Goal: Information Seeking & Learning: Learn about a topic

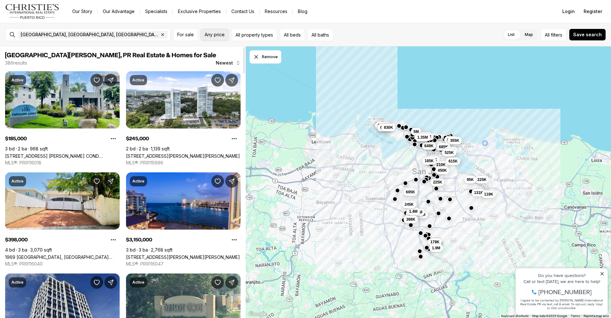
click at [217, 35] on span "Any price" at bounding box center [215, 34] width 20 height 5
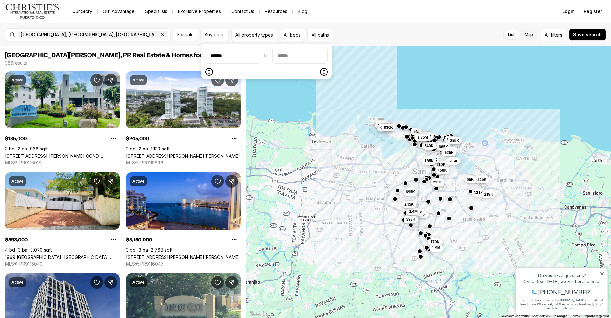
type input "********"
click at [302, 56] on input "priceMax" at bounding box center [300, 55] width 55 height 15
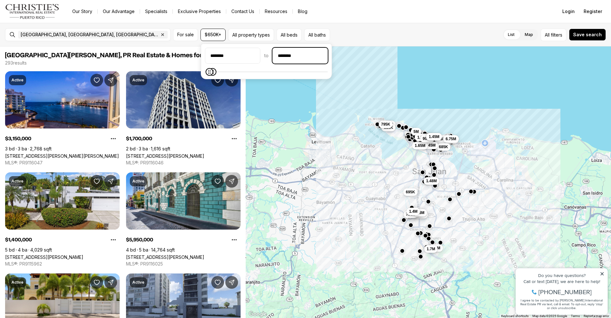
type input "**********"
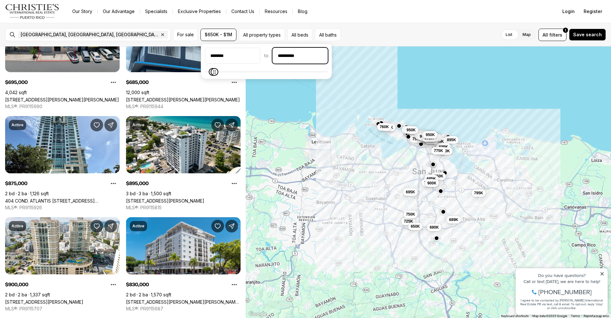
scroll to position [58, 0]
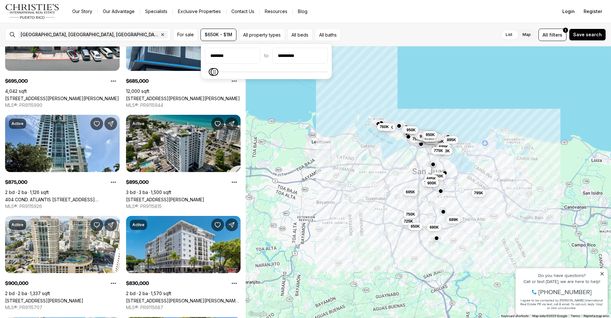
click at [165, 197] on link "[STREET_ADDRESS][PERSON_NAME]" at bounding box center [165, 199] width 78 height 5
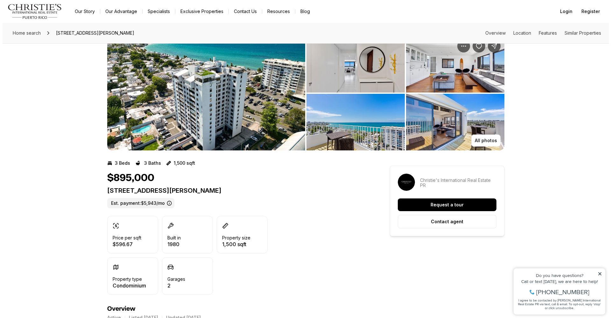
scroll to position [27, 0]
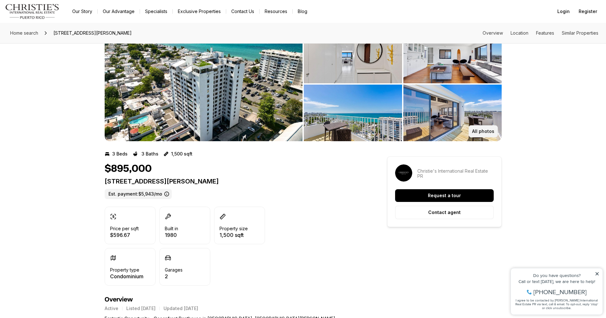
click at [480, 128] on button "All photos" at bounding box center [483, 131] width 29 height 12
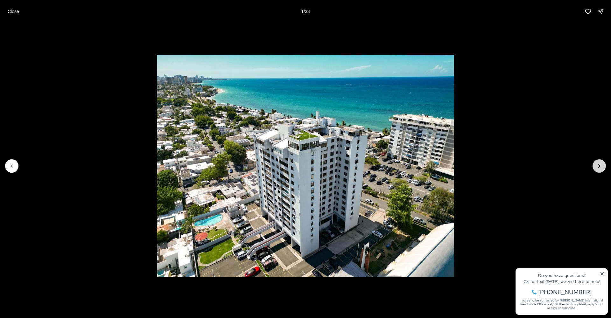
click at [598, 166] on icon "Next slide" at bounding box center [599, 166] width 6 height 6
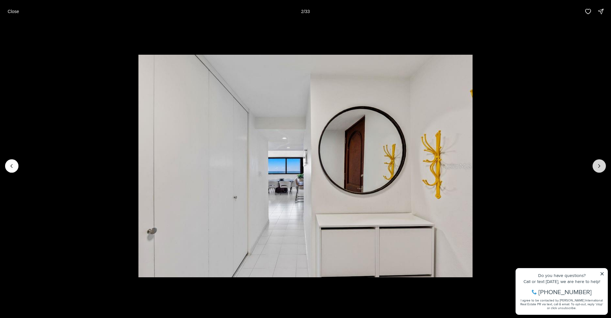
click at [596, 165] on button "Next slide" at bounding box center [599, 165] width 13 height 13
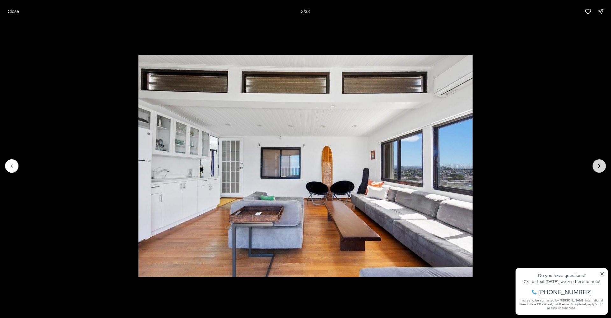
click at [595, 166] on button "Next slide" at bounding box center [599, 165] width 13 height 13
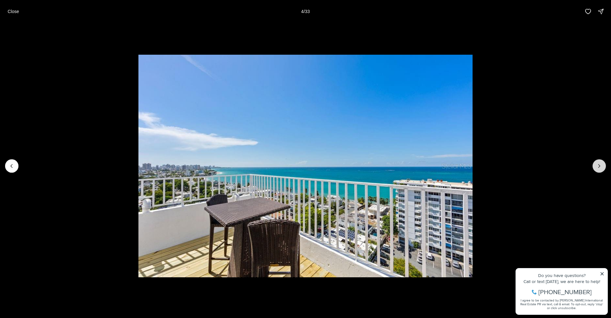
click at [595, 166] on button "Next slide" at bounding box center [599, 165] width 13 height 13
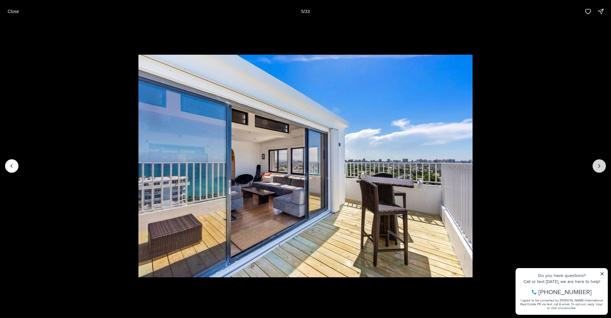
click at [595, 166] on button "Next slide" at bounding box center [599, 165] width 13 height 13
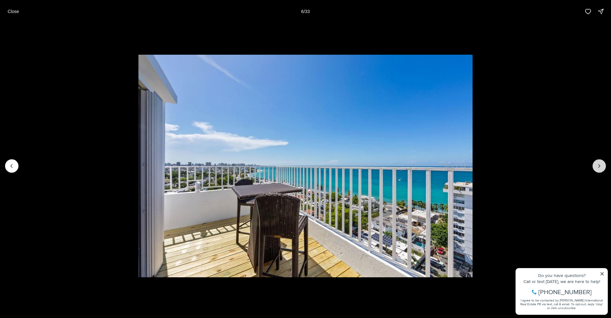
click at [595, 166] on button "Next slide" at bounding box center [599, 165] width 13 height 13
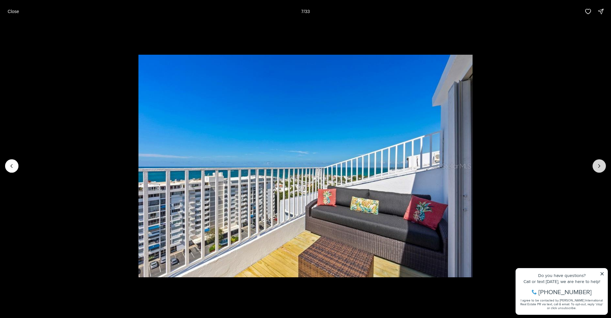
click at [595, 166] on button "Next slide" at bounding box center [599, 165] width 13 height 13
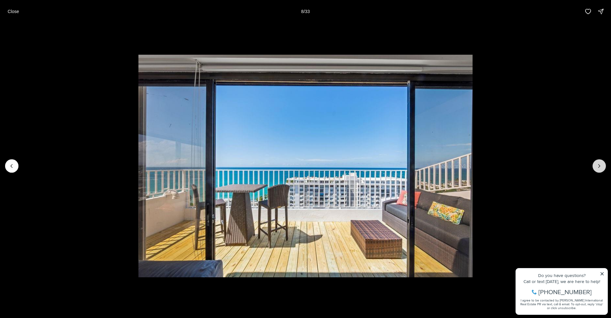
click at [595, 166] on button "Next slide" at bounding box center [599, 165] width 13 height 13
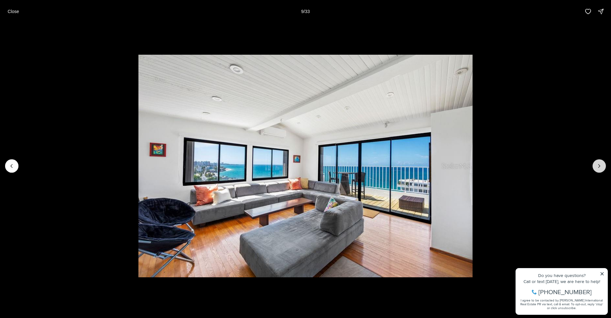
click at [595, 166] on button "Next slide" at bounding box center [599, 165] width 13 height 13
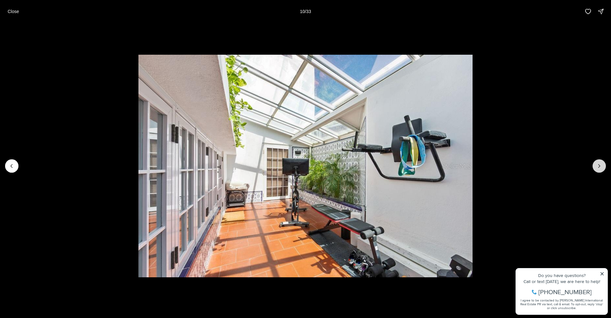
click at [594, 166] on button "Next slide" at bounding box center [599, 165] width 13 height 13
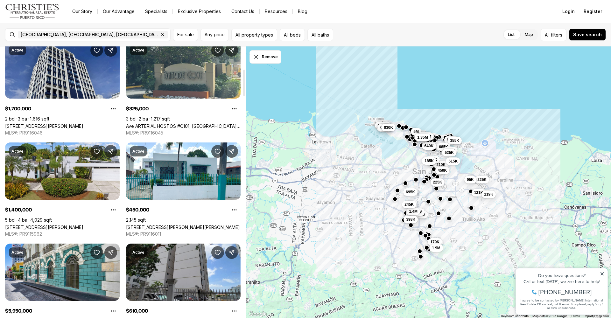
scroll to position [240, 0]
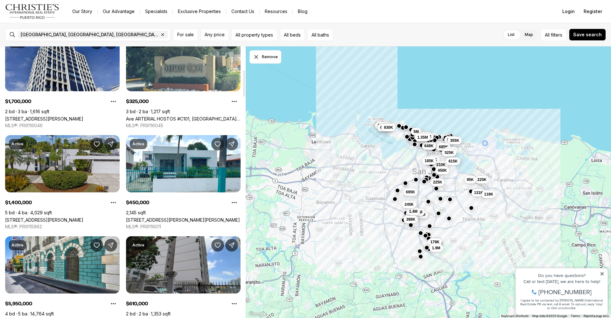
click at [66, 217] on link "[STREET_ADDRESS][PERSON_NAME]" at bounding box center [44, 219] width 78 height 5
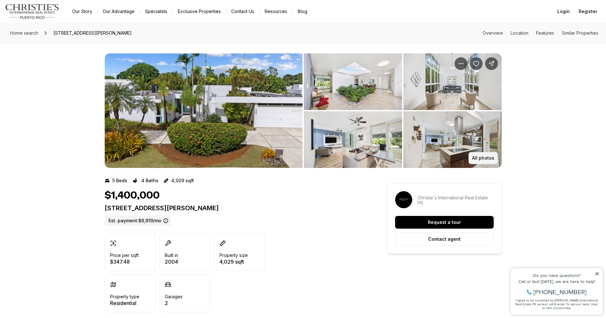
click at [483, 161] on button "All photos" at bounding box center [483, 158] width 29 height 12
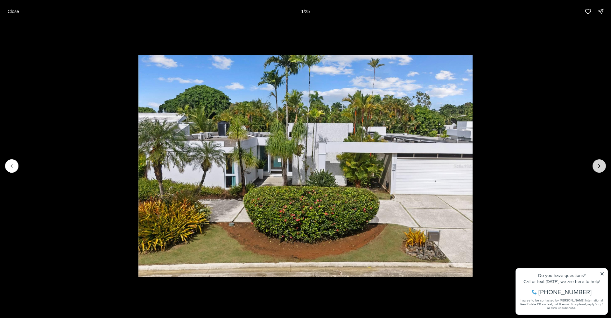
click at [598, 167] on icon "Next slide" at bounding box center [599, 166] width 6 height 6
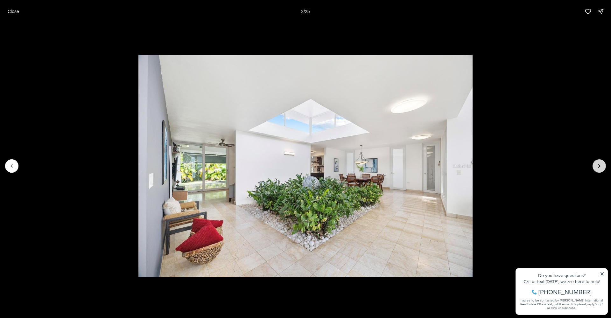
click at [597, 167] on icon "Next slide" at bounding box center [599, 166] width 6 height 6
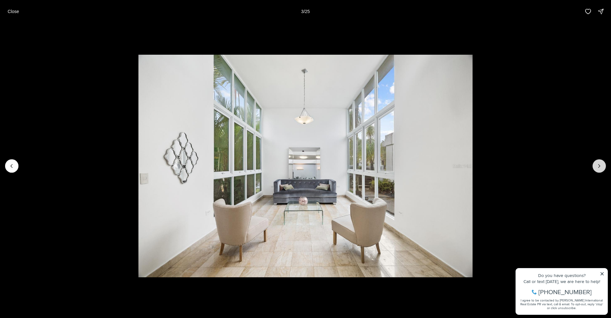
click at [597, 167] on icon "Next slide" at bounding box center [599, 166] width 6 height 6
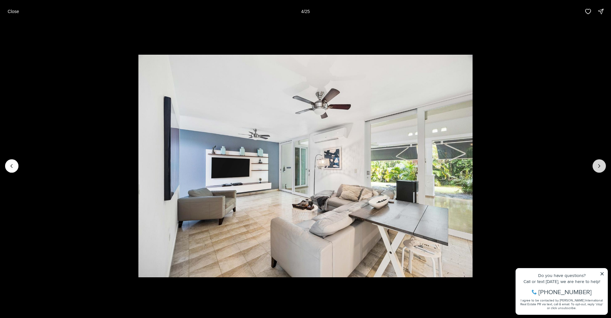
click at [599, 167] on icon "Next slide" at bounding box center [599, 166] width 6 height 6
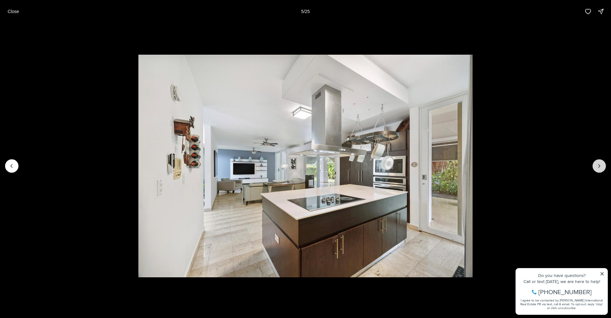
click at [598, 167] on icon "Next slide" at bounding box center [599, 166] width 6 height 6
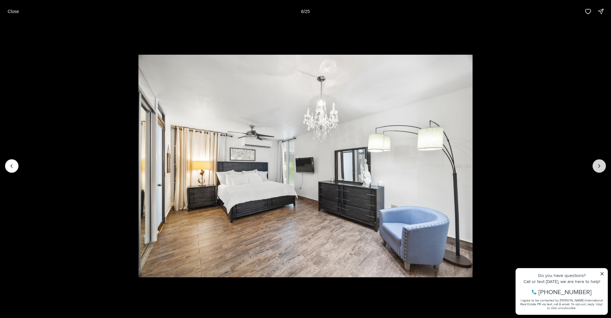
click at [598, 167] on icon "Next slide" at bounding box center [599, 166] width 6 height 6
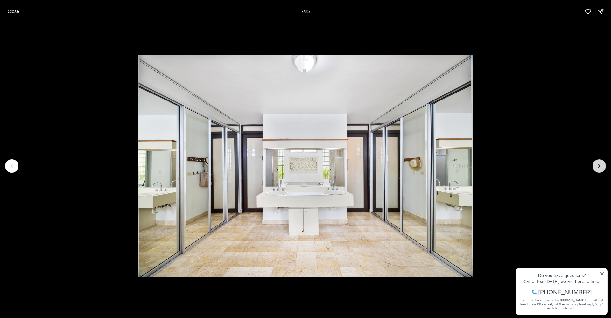
click at [601, 165] on icon "Next slide" at bounding box center [599, 166] width 6 height 6
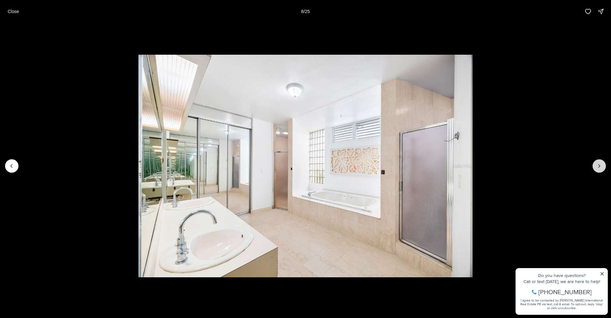
click at [600, 166] on icon "Next slide" at bounding box center [599, 166] width 6 height 6
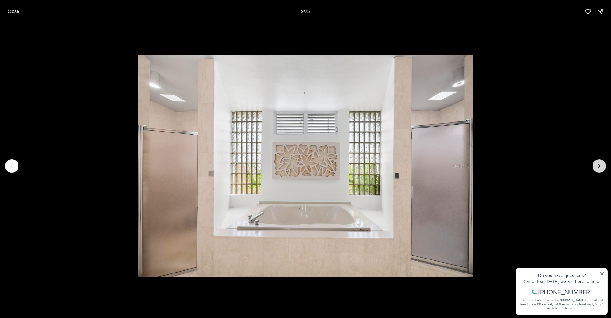
click at [600, 166] on icon "Next slide" at bounding box center [599, 166] width 6 height 6
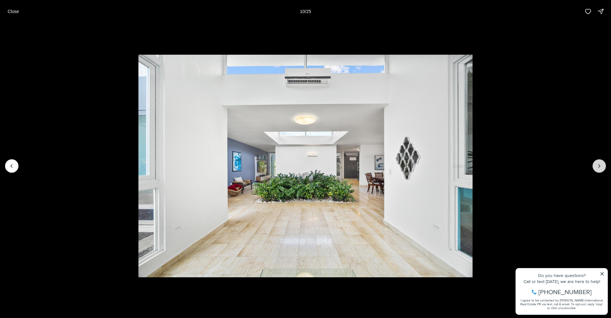
click at [601, 166] on icon "Next slide" at bounding box center [599, 166] width 6 height 6
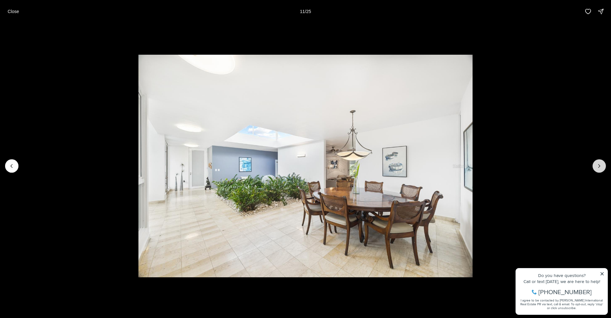
click at [597, 165] on icon "Next slide" at bounding box center [599, 166] width 6 height 6
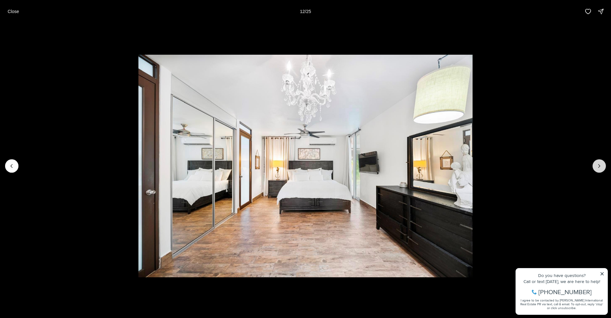
click at [599, 165] on icon "Next slide" at bounding box center [600, 166] width 2 height 3
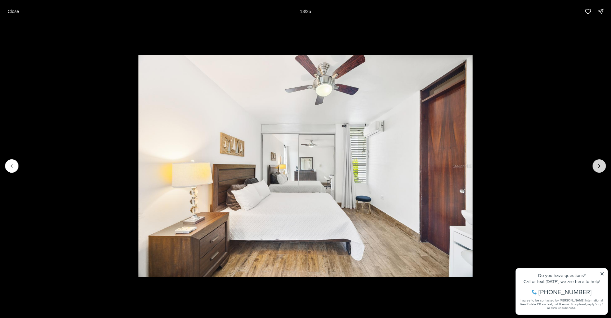
click at [599, 165] on icon "Next slide" at bounding box center [600, 166] width 2 height 3
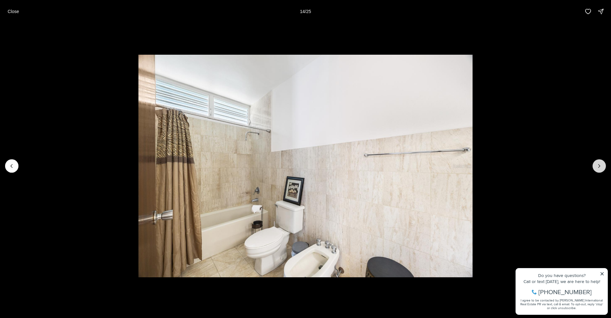
click at [597, 165] on icon "Next slide" at bounding box center [599, 166] width 6 height 6
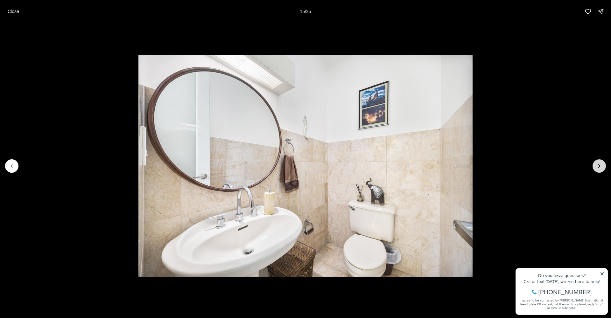
click at [598, 165] on icon "Next slide" at bounding box center [599, 166] width 6 height 6
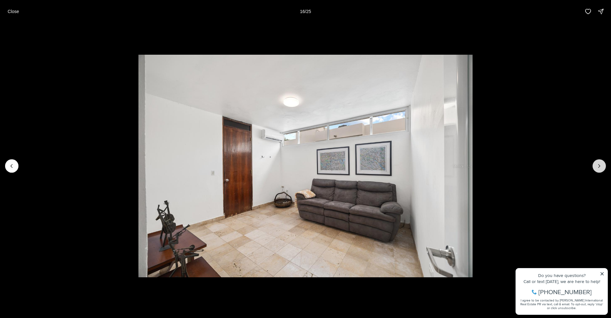
click at [598, 165] on icon "Next slide" at bounding box center [599, 166] width 6 height 6
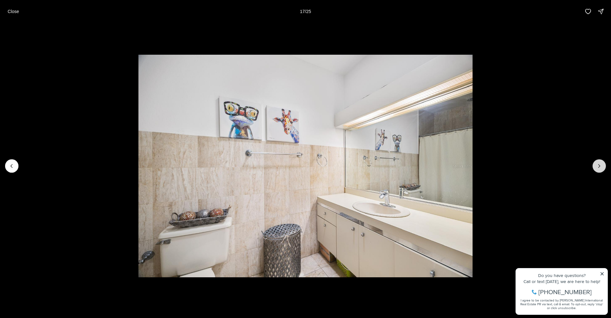
click at [599, 164] on icon "Next slide" at bounding box center [599, 166] width 6 height 6
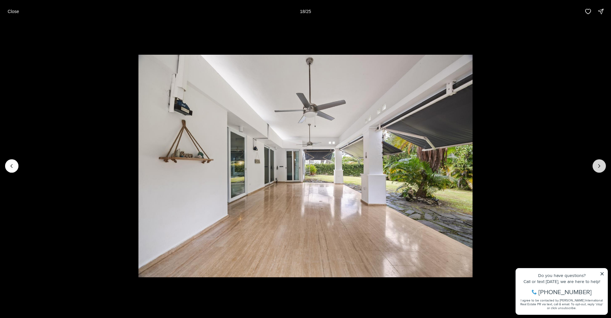
click at [598, 164] on icon "Next slide" at bounding box center [599, 166] width 6 height 6
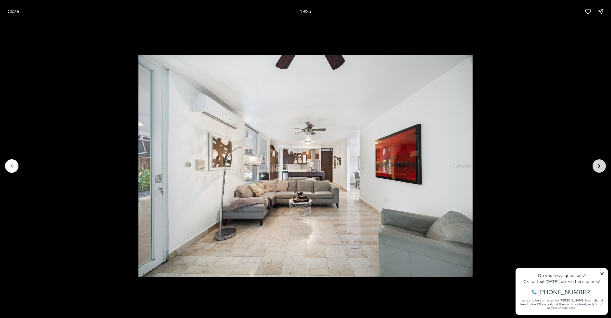
click at [597, 163] on icon "Next slide" at bounding box center [599, 166] width 6 height 6
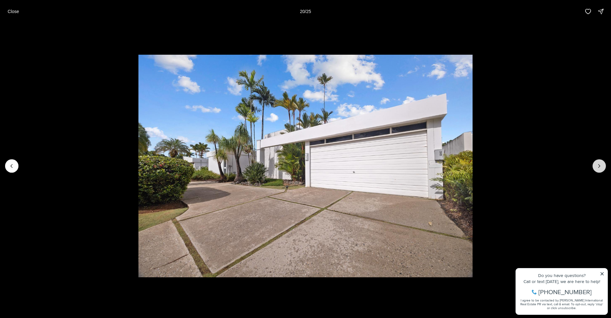
click at [597, 163] on icon "Next slide" at bounding box center [599, 166] width 6 height 6
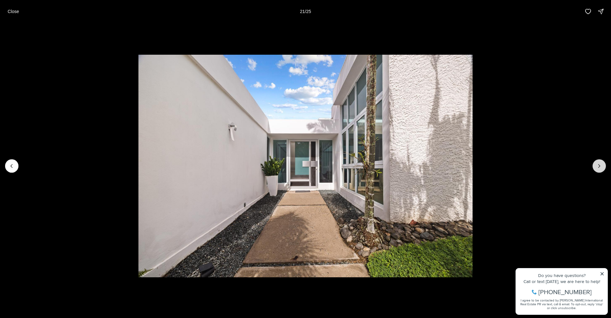
click at [596, 163] on icon "Next slide" at bounding box center [599, 166] width 6 height 6
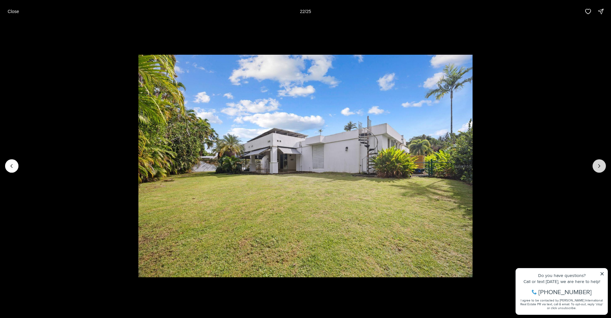
click at [596, 163] on icon "Next slide" at bounding box center [599, 166] width 6 height 6
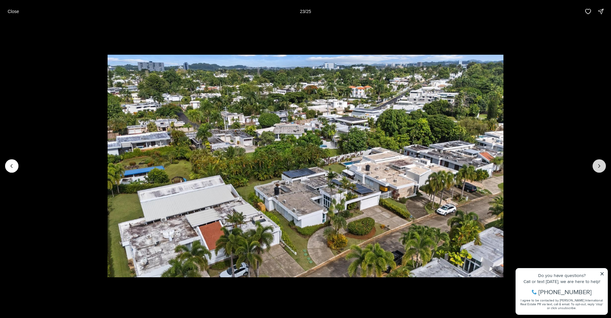
click at [596, 163] on icon "Next slide" at bounding box center [599, 166] width 6 height 6
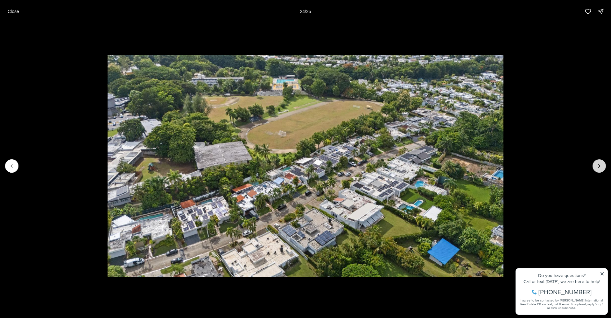
click at [596, 163] on button "Next slide" at bounding box center [599, 165] width 13 height 13
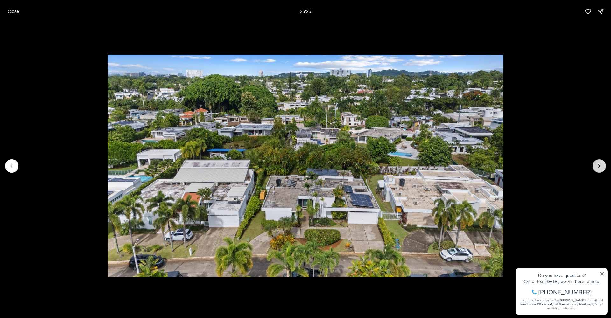
click at [596, 163] on div at bounding box center [599, 165] width 13 height 13
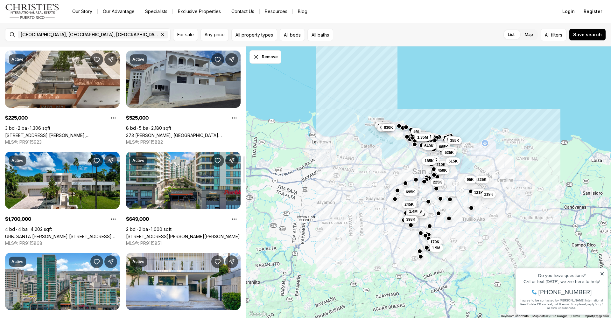
scroll to position [1149, 0]
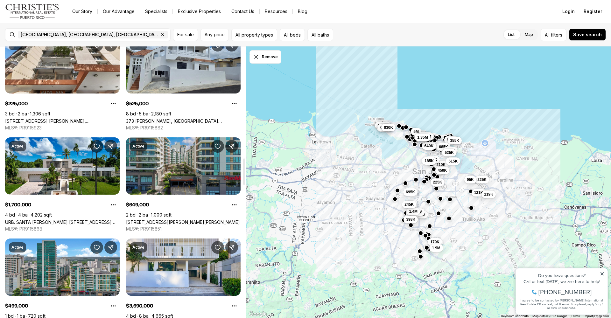
click at [174, 220] on link "[STREET_ADDRESS][PERSON_NAME][PERSON_NAME]" at bounding box center [183, 222] width 114 height 5
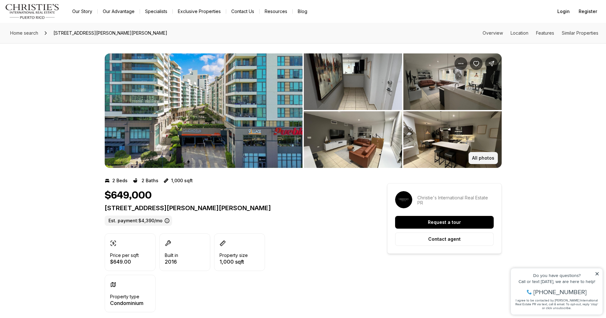
click at [483, 160] on p "All photos" at bounding box center [483, 158] width 22 height 5
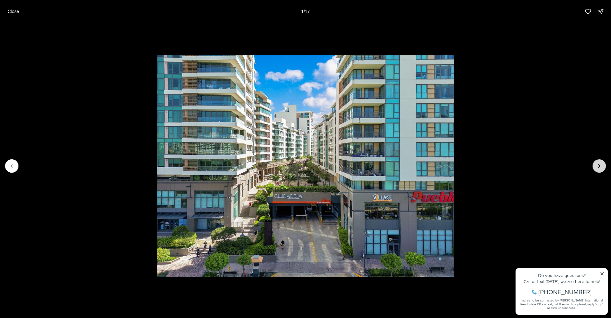
click at [600, 166] on icon "Next slide" at bounding box center [600, 166] width 2 height 3
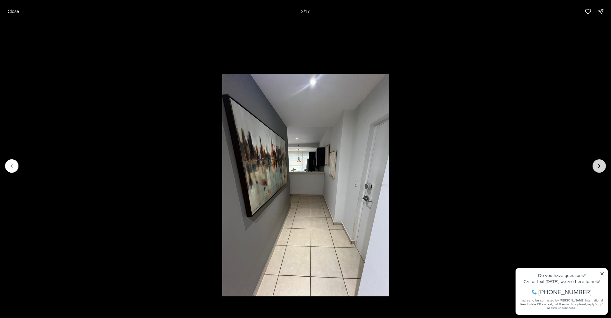
click at [598, 167] on icon "Next slide" at bounding box center [599, 166] width 6 height 6
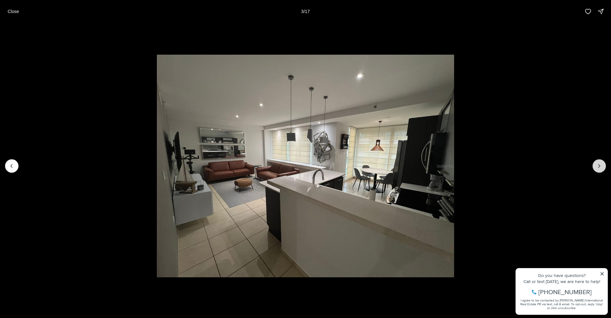
click at [597, 166] on icon "Next slide" at bounding box center [599, 166] width 6 height 6
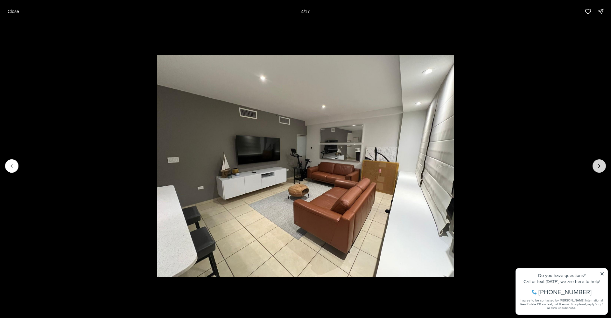
click at [599, 167] on icon "Next slide" at bounding box center [599, 166] width 6 height 6
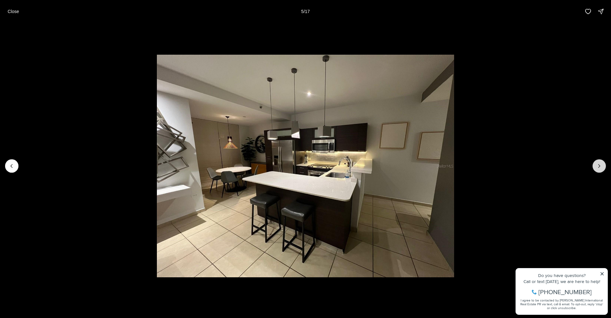
click at [598, 167] on icon "Next slide" at bounding box center [599, 166] width 6 height 6
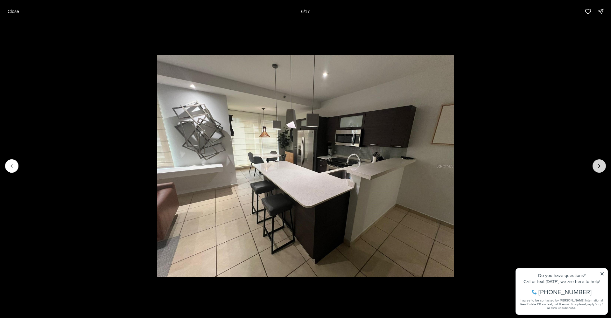
click at [599, 166] on icon "Next slide" at bounding box center [599, 166] width 6 height 6
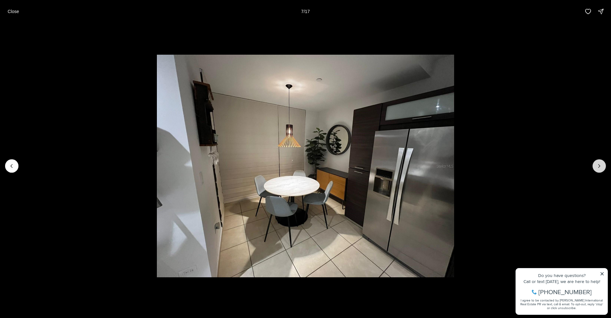
click at [598, 166] on icon "Next slide" at bounding box center [599, 166] width 6 height 6
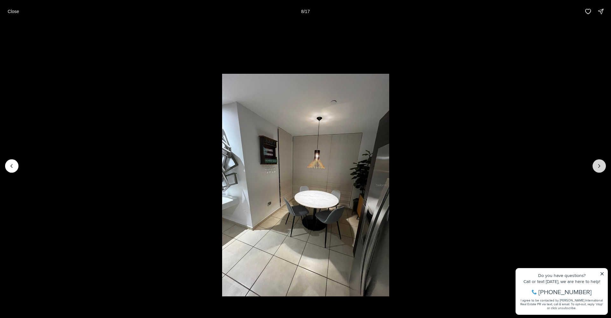
click at [598, 166] on icon "Next slide" at bounding box center [599, 166] width 6 height 6
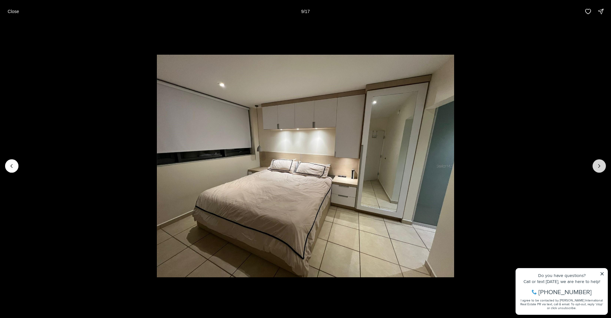
click at [598, 166] on icon "Next slide" at bounding box center [599, 166] width 6 height 6
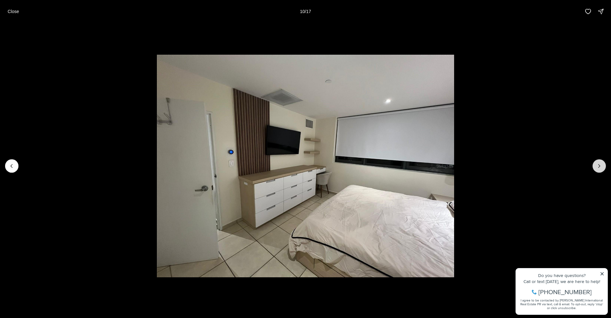
click at [597, 166] on icon "Next slide" at bounding box center [599, 166] width 6 height 6
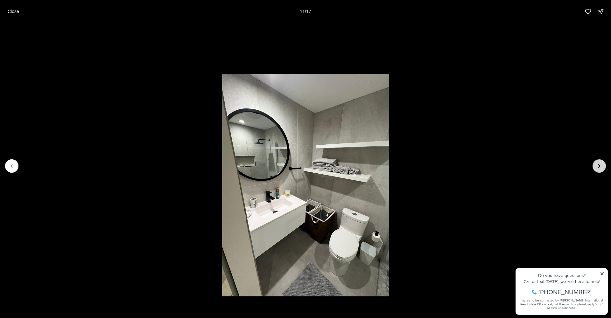
click at [596, 166] on icon "Next slide" at bounding box center [599, 166] width 6 height 6
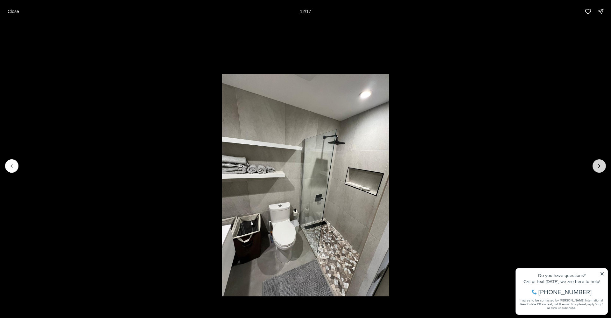
click at [596, 166] on icon "Next slide" at bounding box center [599, 166] width 6 height 6
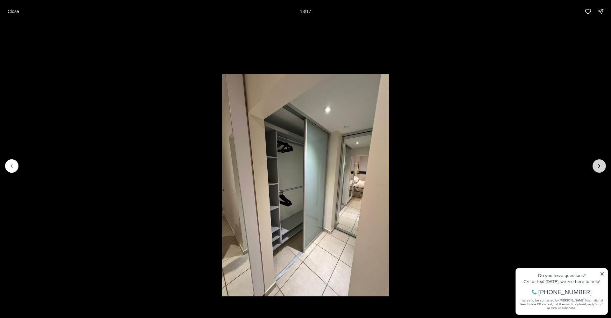
click at [596, 166] on icon "Next slide" at bounding box center [599, 166] width 6 height 6
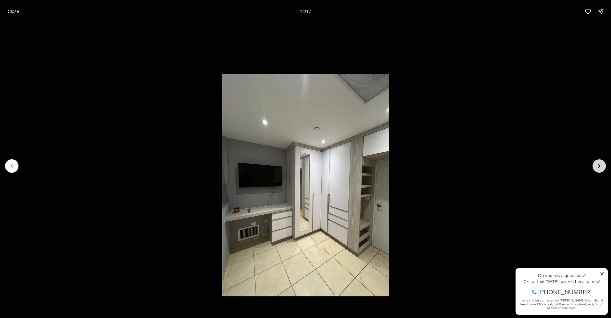
click at [595, 166] on button "Next slide" at bounding box center [599, 165] width 13 height 13
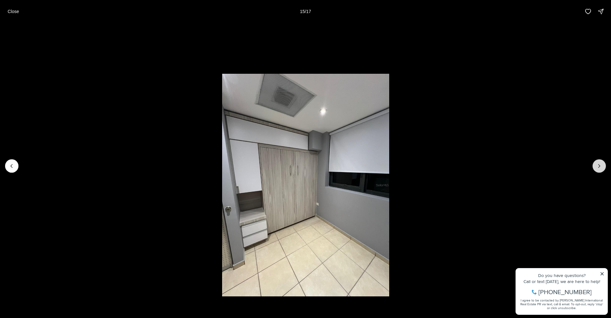
click at [595, 166] on button "Next slide" at bounding box center [599, 165] width 13 height 13
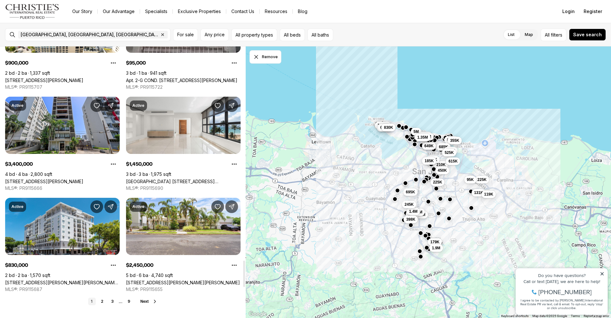
scroll to position [2230, 0]
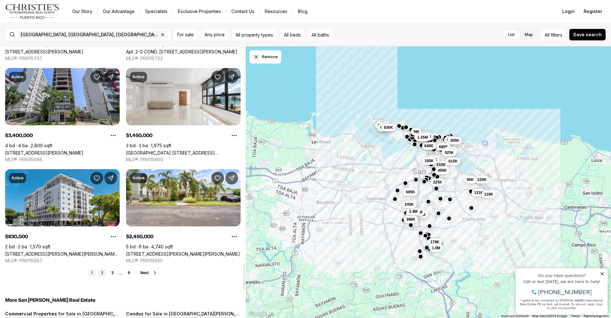
click at [103, 273] on link "2" at bounding box center [102, 273] width 8 height 8
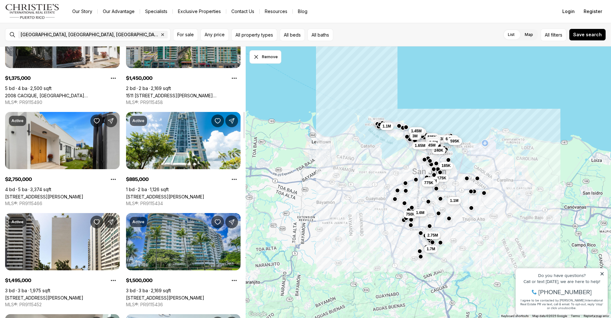
scroll to position [674, 0]
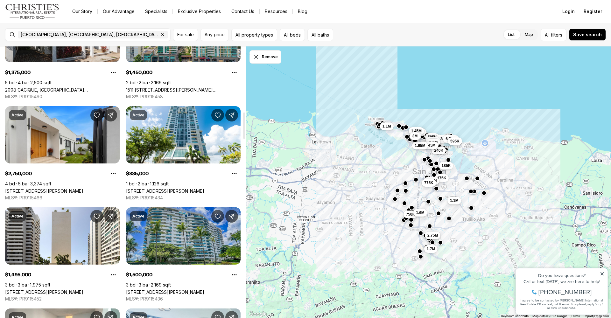
click at [176, 290] on link "[STREET_ADDRESS][PERSON_NAME]" at bounding box center [165, 292] width 78 height 5
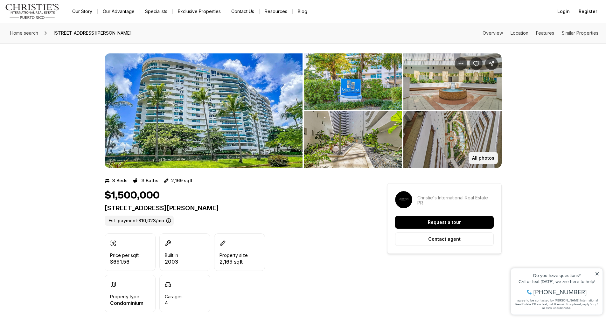
click at [481, 156] on p "All photos" at bounding box center [483, 158] width 22 height 5
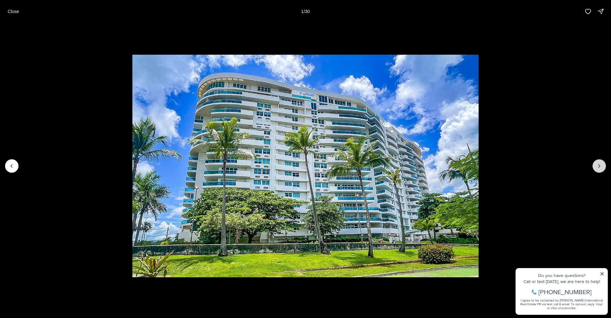
click at [600, 166] on icon "Next slide" at bounding box center [600, 166] width 2 height 3
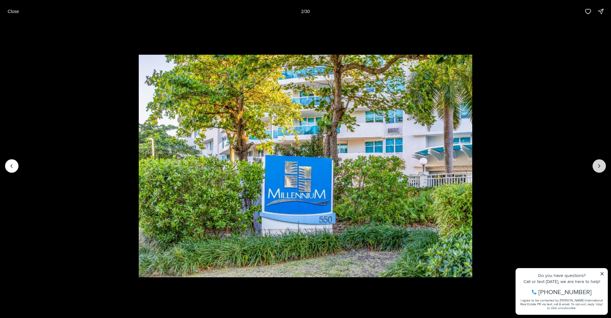
click at [599, 166] on icon "Next slide" at bounding box center [599, 166] width 6 height 6
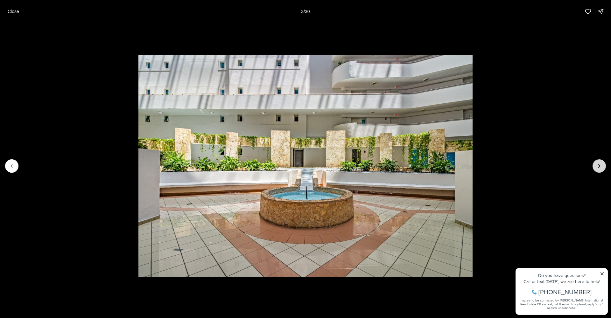
click at [599, 166] on icon "Next slide" at bounding box center [599, 166] width 6 height 6
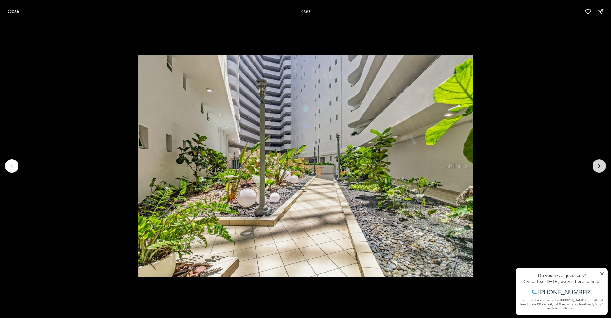
click at [599, 166] on icon "Next slide" at bounding box center [599, 166] width 6 height 6
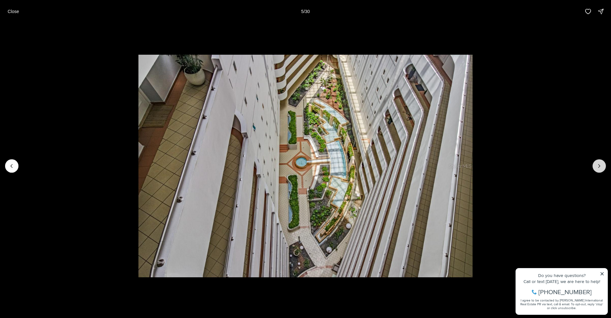
click at [599, 166] on icon "Next slide" at bounding box center [599, 166] width 6 height 6
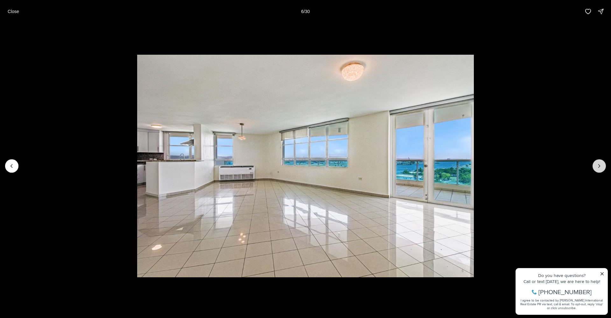
click at [600, 165] on icon "Next slide" at bounding box center [599, 166] width 6 height 6
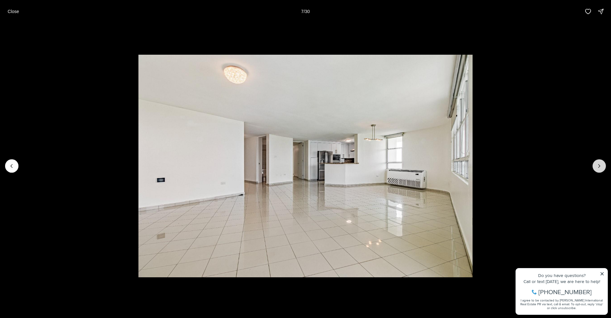
click at [598, 166] on icon "Next slide" at bounding box center [599, 166] width 6 height 6
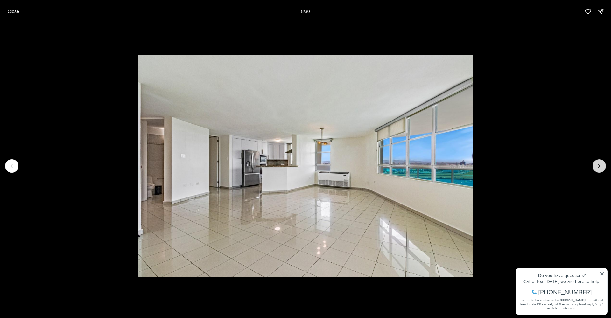
click at [598, 166] on icon "Next slide" at bounding box center [599, 166] width 6 height 6
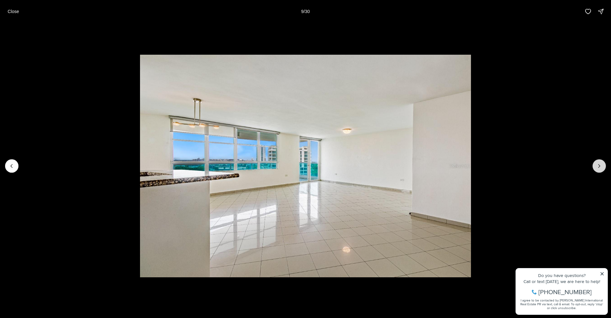
click at [598, 166] on icon "Next slide" at bounding box center [599, 166] width 6 height 6
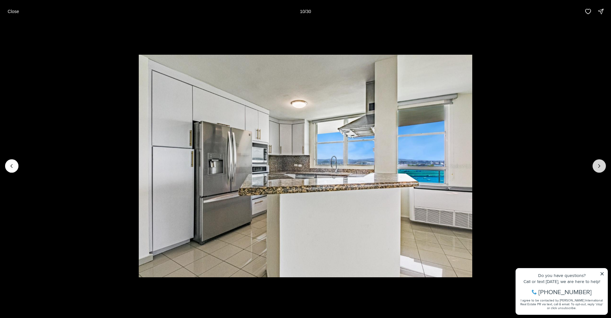
click at [599, 165] on icon "Next slide" at bounding box center [600, 166] width 2 height 3
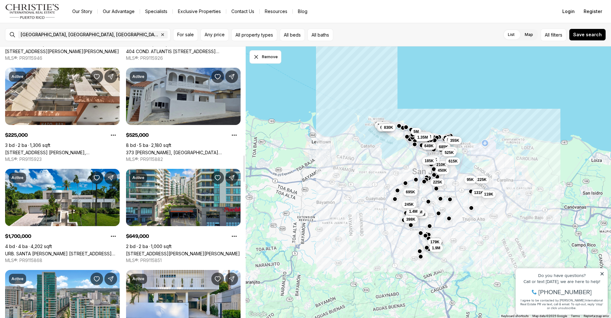
scroll to position [1152, 0]
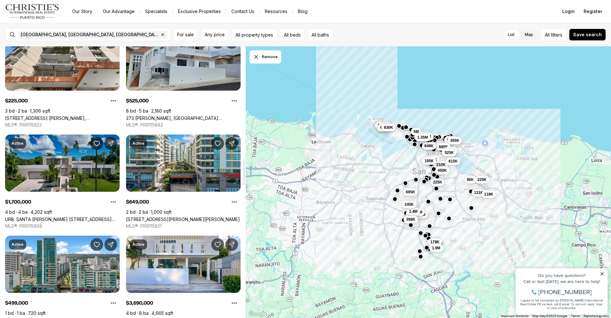
click at [70, 217] on link "URB. SANTA [PERSON_NAME] [STREET_ADDRESS][PERSON_NAME]" at bounding box center [62, 219] width 115 height 5
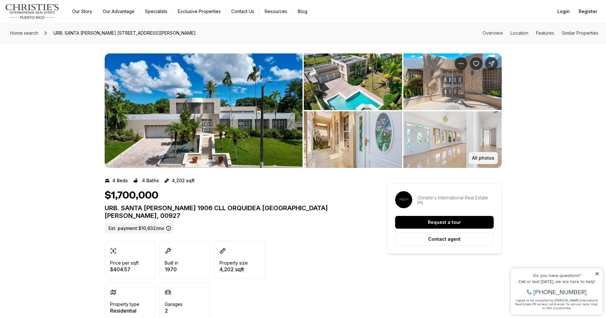
click at [482, 159] on p "All photos" at bounding box center [483, 158] width 22 height 5
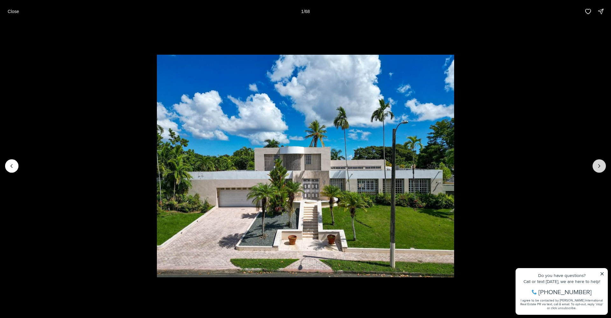
click at [599, 166] on icon "Next slide" at bounding box center [599, 166] width 6 height 6
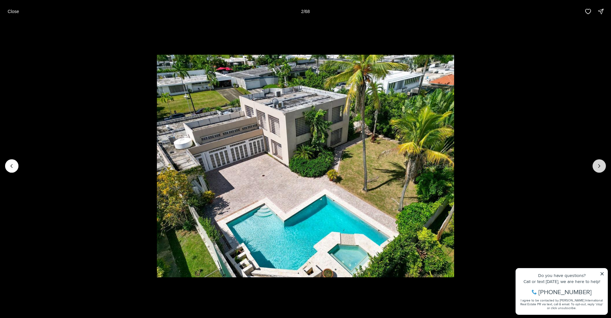
click at [598, 166] on icon "Next slide" at bounding box center [599, 166] width 6 height 6
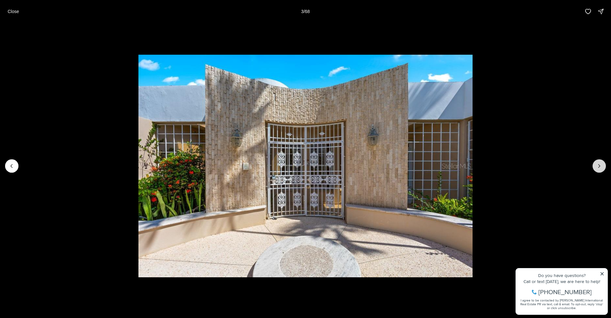
click at [598, 166] on icon "Next slide" at bounding box center [599, 166] width 6 height 6
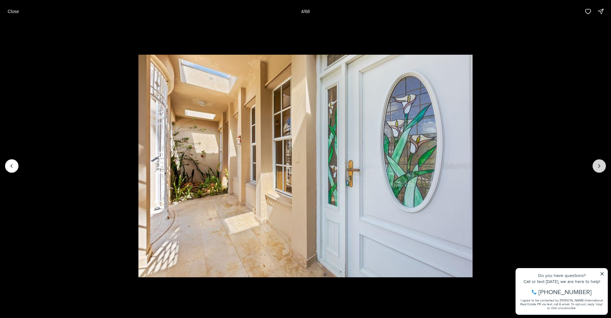
click at [598, 166] on icon "Next slide" at bounding box center [599, 166] width 6 height 6
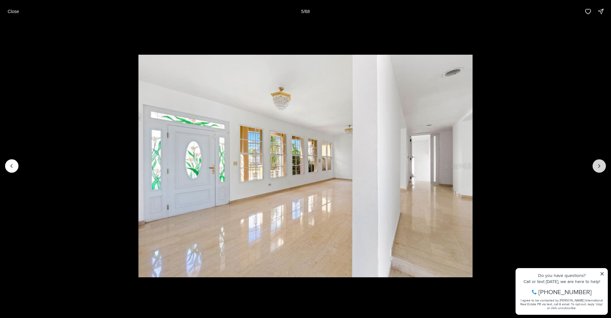
click at [598, 166] on icon "Next slide" at bounding box center [599, 166] width 6 height 6
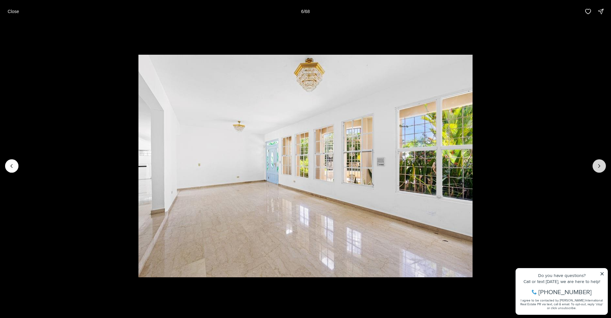
click at [597, 166] on icon "Next slide" at bounding box center [599, 166] width 6 height 6
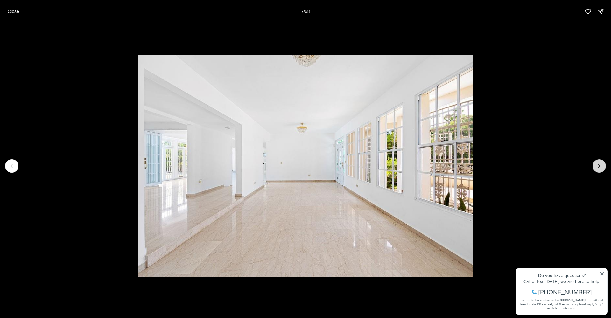
click at [597, 166] on icon "Next slide" at bounding box center [599, 166] width 6 height 6
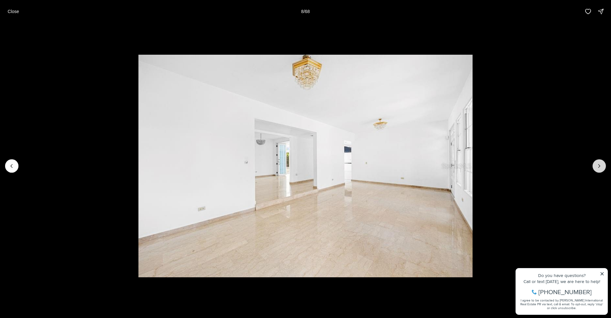
click at [597, 166] on icon "Next slide" at bounding box center [599, 166] width 6 height 6
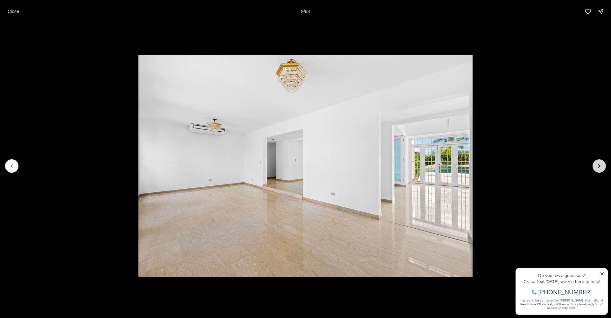
click at [597, 166] on icon "Next slide" at bounding box center [599, 166] width 6 height 6
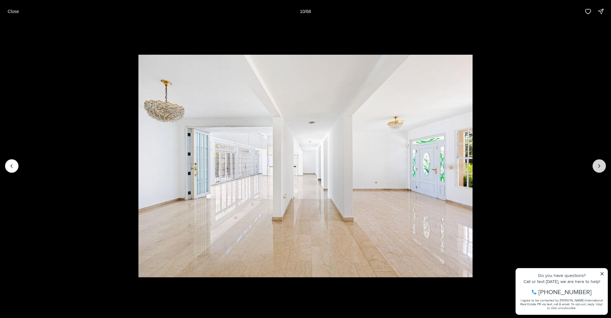
click at [596, 166] on icon "Next slide" at bounding box center [599, 166] width 6 height 6
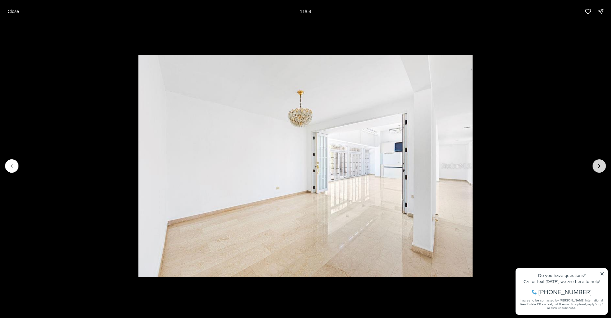
click at [596, 166] on icon "Next slide" at bounding box center [599, 166] width 6 height 6
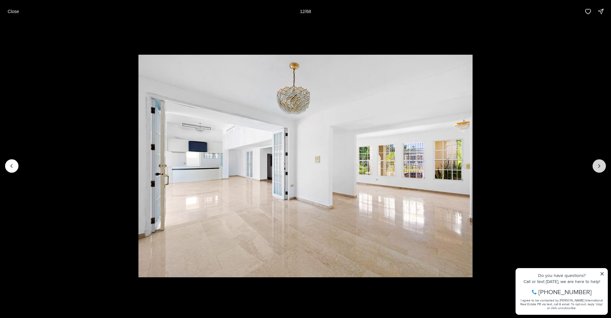
click at [596, 166] on icon "Next slide" at bounding box center [599, 166] width 6 height 6
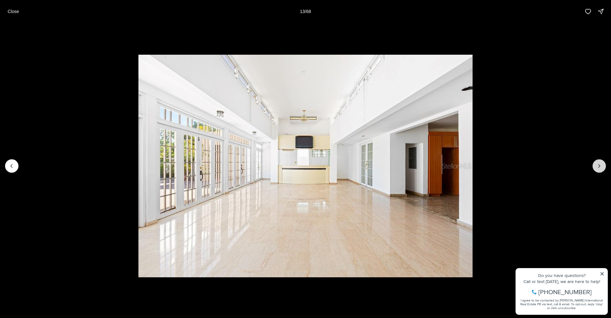
click at [596, 166] on button "Next slide" at bounding box center [599, 165] width 13 height 13
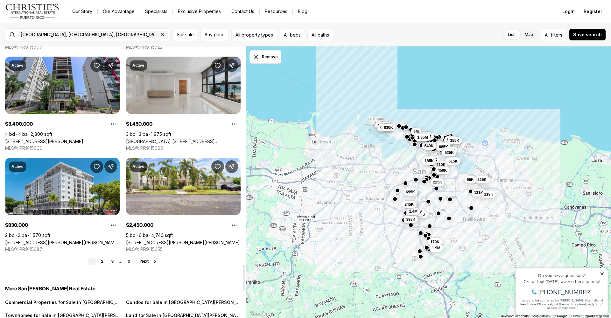
scroll to position [2249, 0]
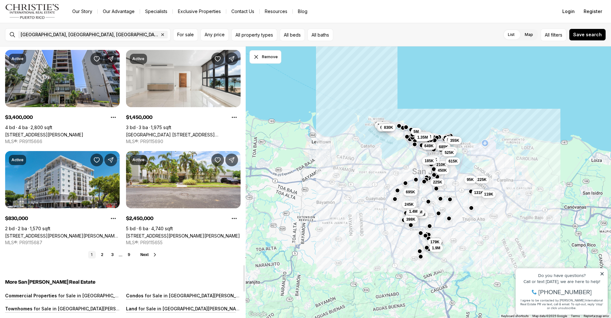
click at [103, 255] on link "2" at bounding box center [102, 255] width 8 height 8
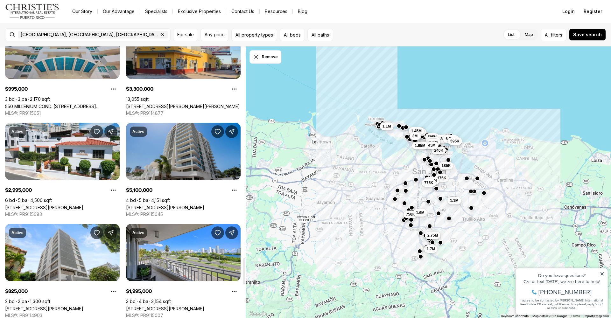
scroll to position [2215, 0]
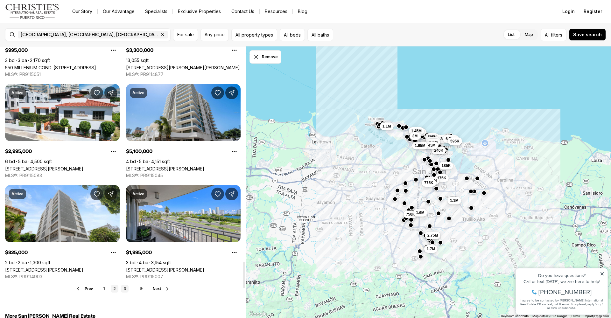
click at [124, 289] on link "3" at bounding box center [125, 289] width 8 height 8
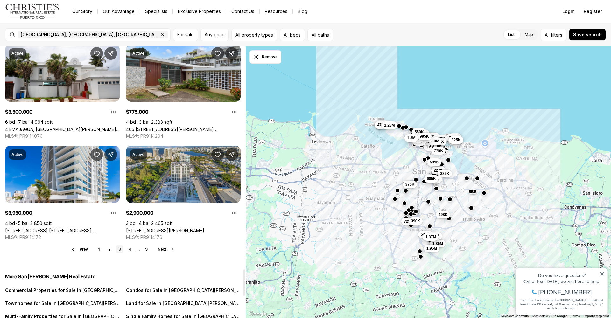
scroll to position [2293, 0]
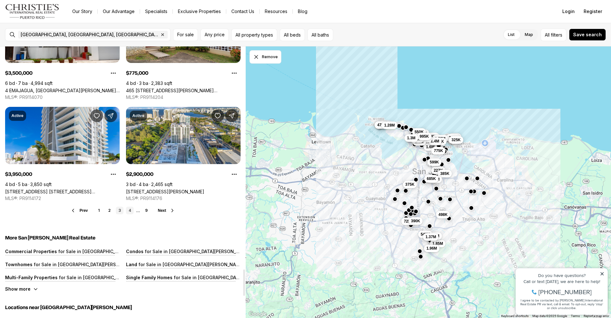
click at [130, 212] on link "4" at bounding box center [130, 211] width 8 height 8
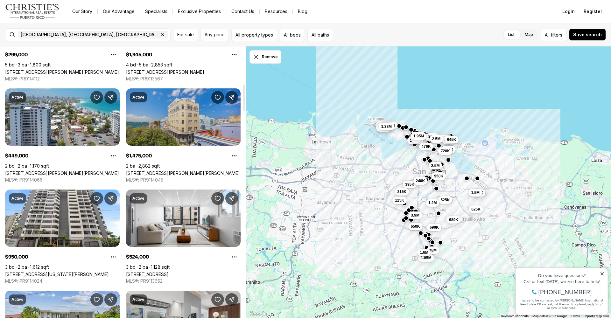
scroll to position [396, 0]
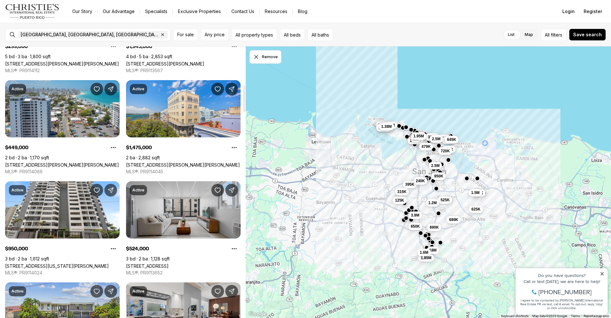
click at [158, 264] on link "5 CLEMENCEAU ST. #602, CONDADO PR, 00907" at bounding box center [147, 266] width 43 height 5
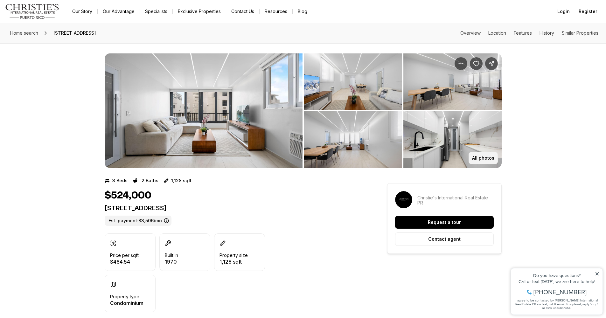
click at [482, 156] on p "All photos" at bounding box center [483, 158] width 22 height 5
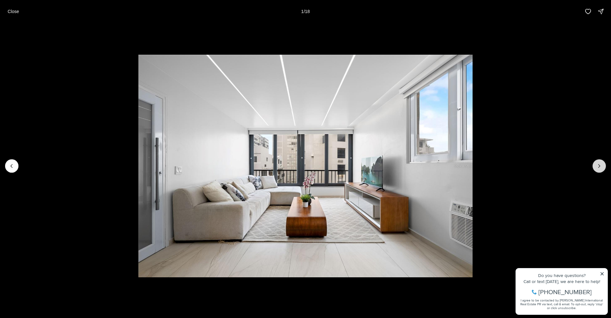
click at [599, 167] on icon "Next slide" at bounding box center [599, 166] width 6 height 6
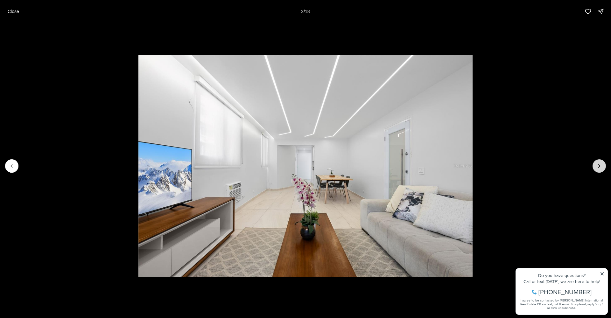
click at [599, 167] on icon "Next slide" at bounding box center [600, 166] width 2 height 3
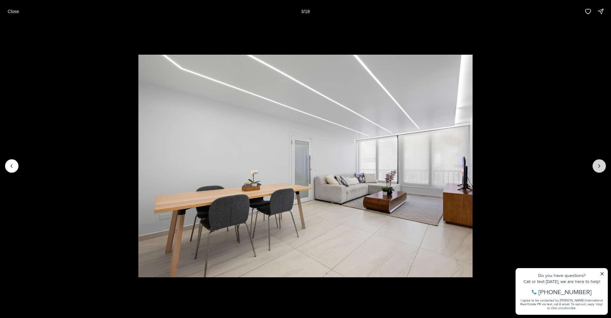
click at [599, 167] on icon "Next slide" at bounding box center [599, 166] width 6 height 6
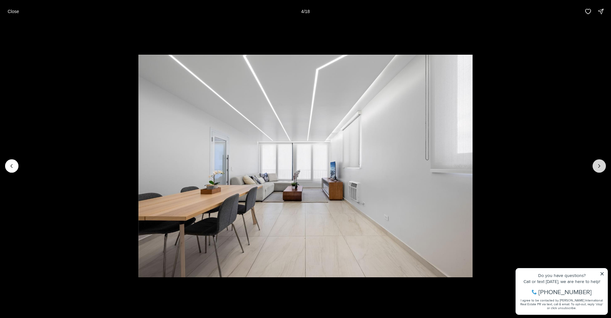
click at [599, 167] on icon "Next slide" at bounding box center [599, 166] width 6 height 6
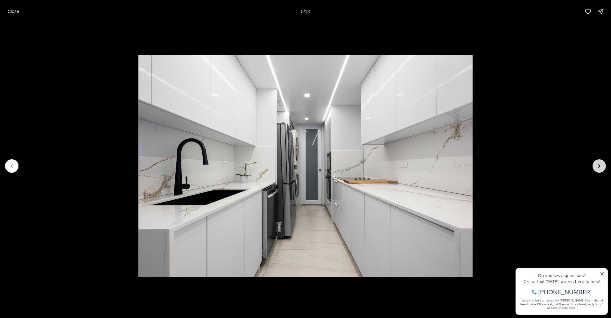
click at [597, 166] on icon "Next slide" at bounding box center [599, 166] width 6 height 6
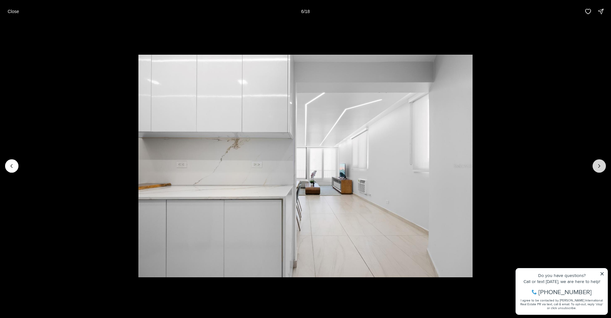
click at [599, 166] on icon "Next slide" at bounding box center [599, 166] width 6 height 6
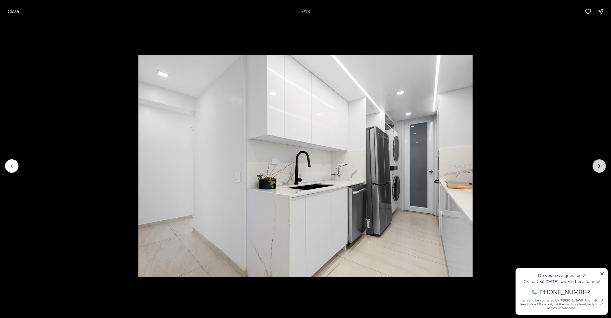
click at [597, 166] on icon "Next slide" at bounding box center [599, 166] width 6 height 6
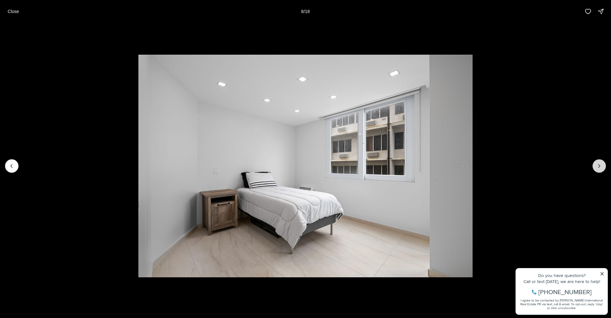
click at [597, 166] on icon "Next slide" at bounding box center [599, 166] width 6 height 6
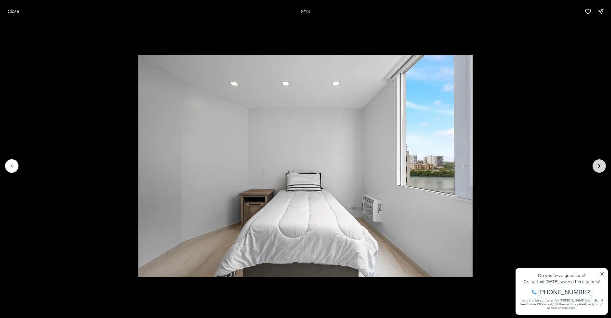
click at [597, 166] on icon "Next slide" at bounding box center [599, 166] width 6 height 6
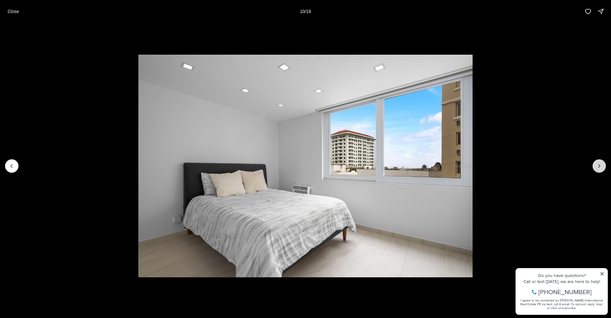
click at [597, 166] on icon "Next slide" at bounding box center [599, 166] width 6 height 6
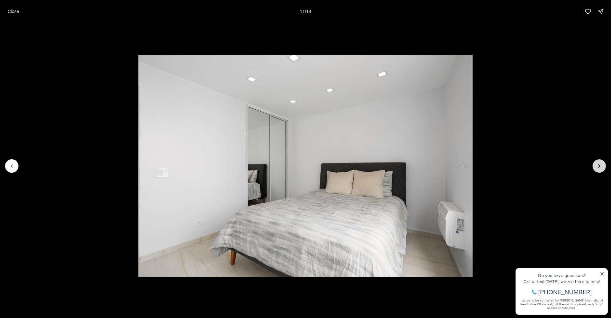
click at [599, 167] on icon "Next slide" at bounding box center [599, 166] width 6 height 6
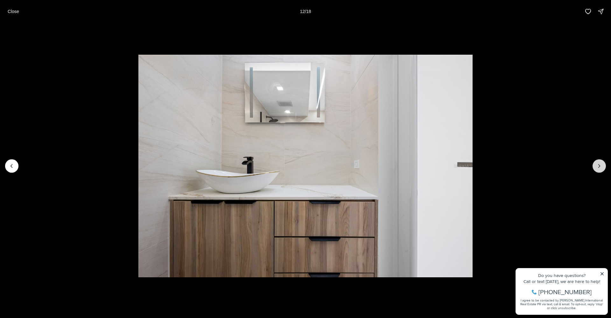
click at [598, 167] on icon "Next slide" at bounding box center [599, 166] width 6 height 6
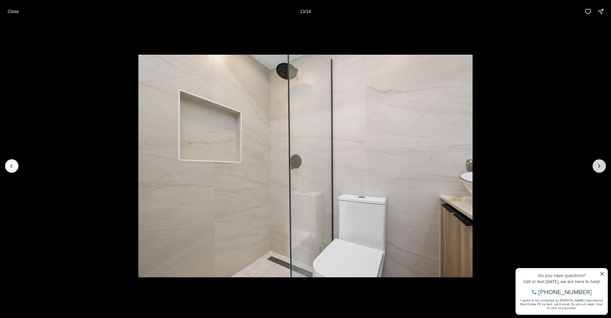
click at [598, 167] on icon "Next slide" at bounding box center [599, 166] width 6 height 6
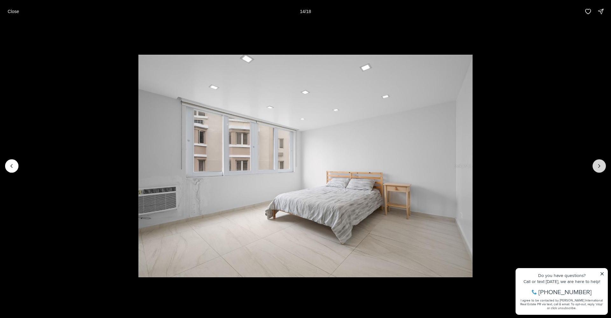
click at [598, 167] on icon "Next slide" at bounding box center [599, 166] width 6 height 6
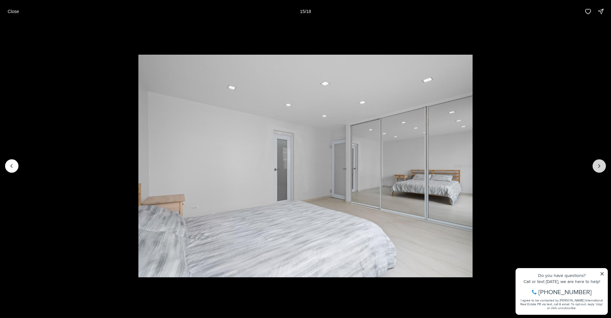
click at [598, 167] on icon "Next slide" at bounding box center [599, 166] width 6 height 6
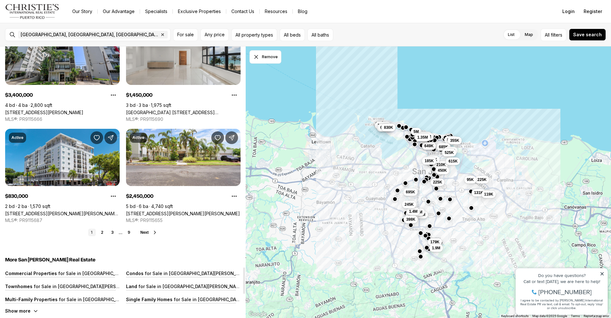
scroll to position [2281, 0]
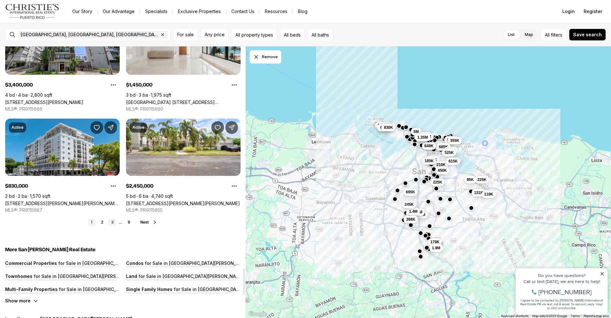
click at [111, 223] on link "3" at bounding box center [113, 223] width 8 height 8
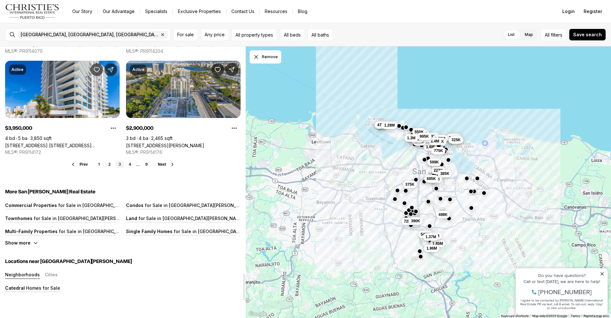
scroll to position [2331, 0]
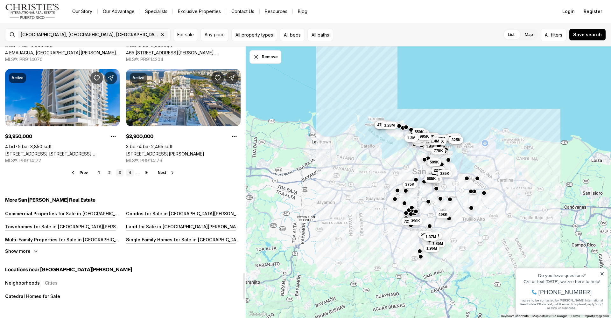
click at [130, 173] on link "4" at bounding box center [130, 173] width 8 height 8
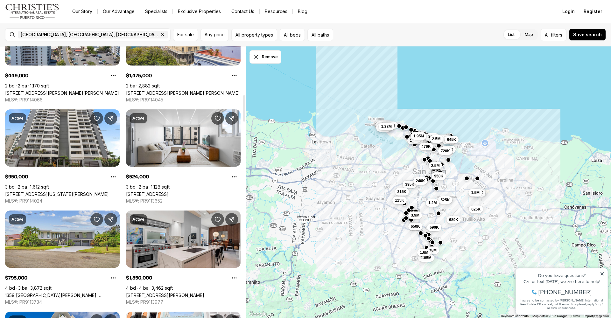
scroll to position [497, 0]
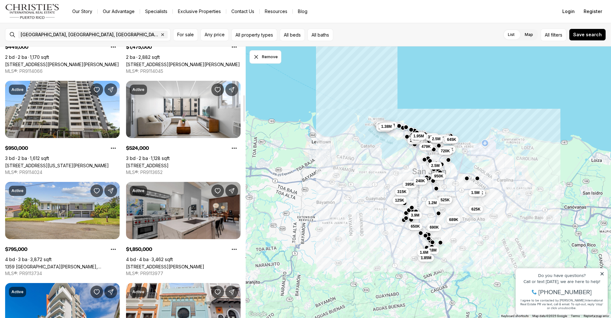
click at [180, 264] on link "[STREET_ADDRESS][PERSON_NAME]" at bounding box center [165, 266] width 78 height 5
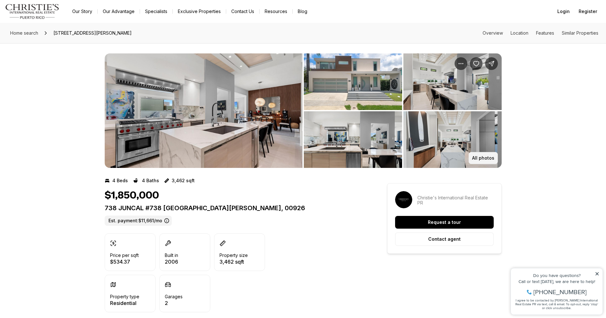
click at [491, 156] on p "All photos" at bounding box center [483, 158] width 22 height 5
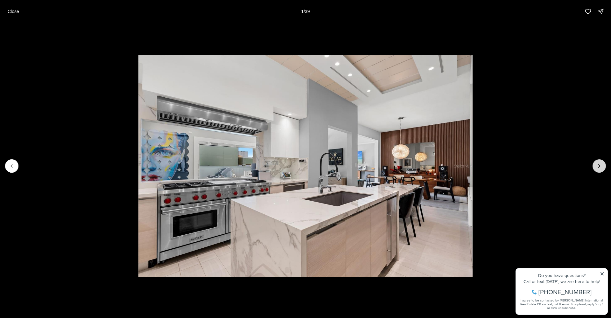
click at [596, 165] on icon "Next slide" at bounding box center [599, 166] width 6 height 6
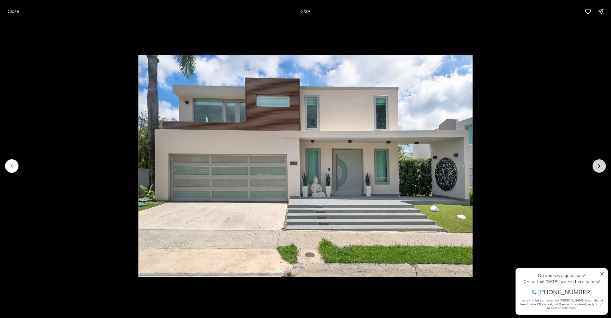
click at [597, 165] on icon "Next slide" at bounding box center [599, 166] width 6 height 6
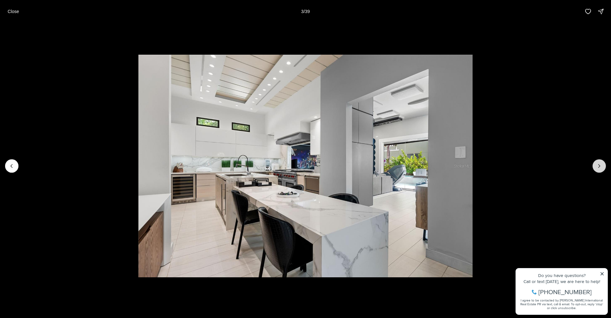
click at [597, 165] on icon "Next slide" at bounding box center [599, 166] width 6 height 6
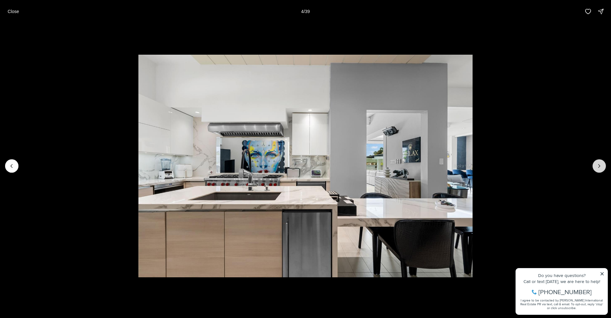
click at [597, 165] on icon "Next slide" at bounding box center [599, 166] width 6 height 6
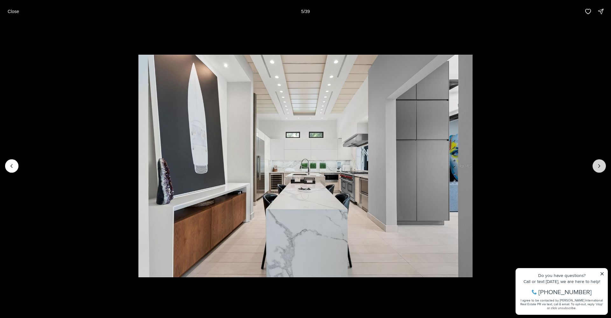
click at [597, 165] on icon "Next slide" at bounding box center [599, 166] width 6 height 6
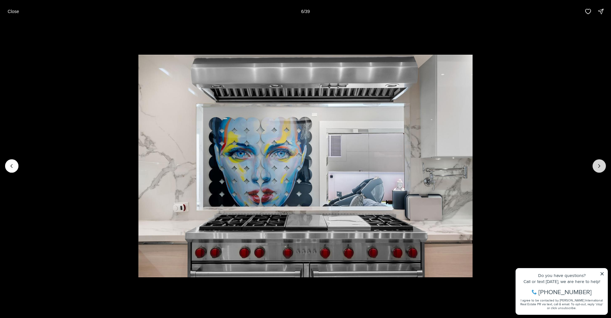
click at [597, 165] on icon "Next slide" at bounding box center [599, 166] width 6 height 6
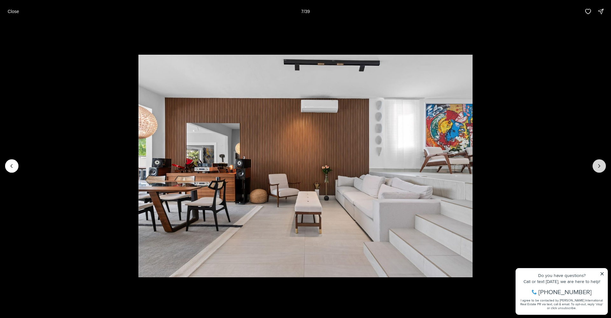
click at [597, 165] on icon "Next slide" at bounding box center [599, 166] width 6 height 6
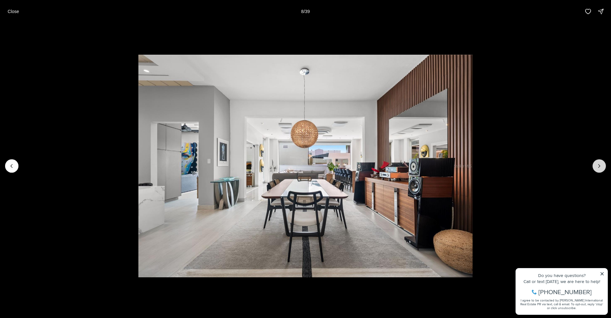
click at [597, 165] on icon "Next slide" at bounding box center [599, 166] width 6 height 6
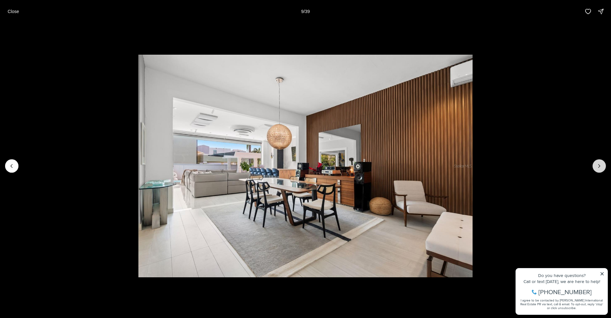
click at [596, 165] on icon "Next slide" at bounding box center [599, 166] width 6 height 6
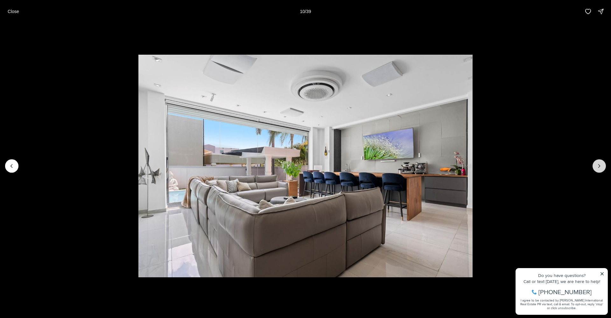
click at [596, 165] on icon "Next slide" at bounding box center [599, 166] width 6 height 6
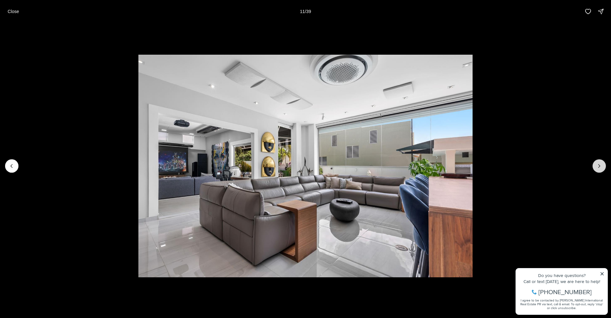
click at [596, 165] on button "Next slide" at bounding box center [599, 165] width 13 height 13
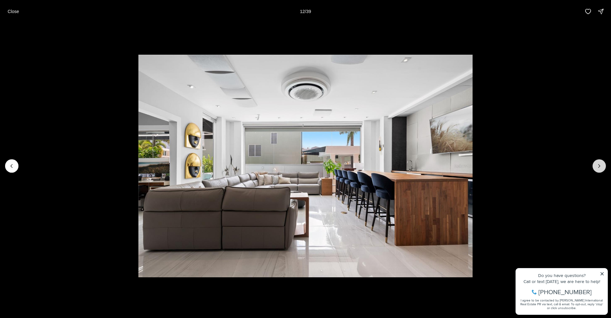
click at [596, 165] on button "Next slide" at bounding box center [599, 165] width 13 height 13
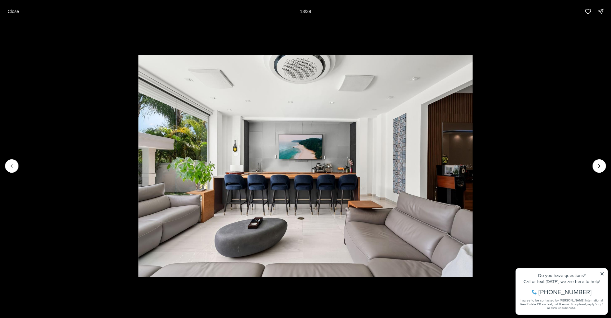
click at [591, 165] on li "13 of 39" at bounding box center [305, 166] width 611 height 287
click at [599, 166] on icon "Next slide" at bounding box center [599, 166] width 6 height 6
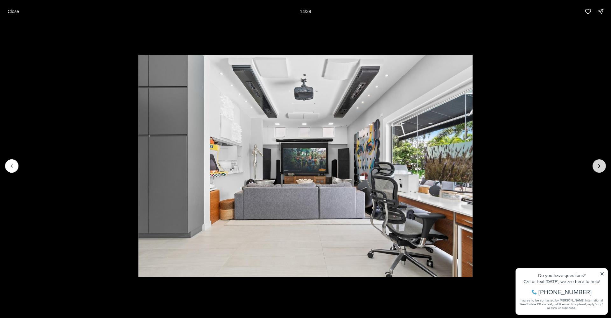
click at [598, 166] on icon "Next slide" at bounding box center [599, 166] width 6 height 6
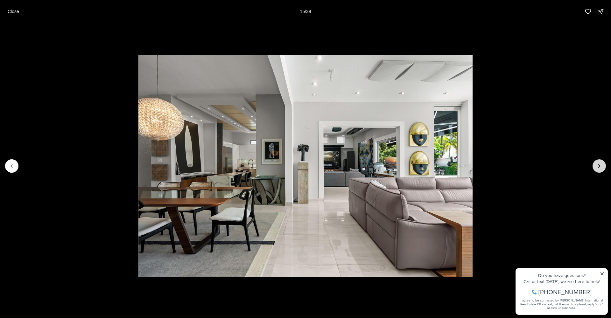
click at [598, 166] on icon "Next slide" at bounding box center [599, 166] width 6 height 6
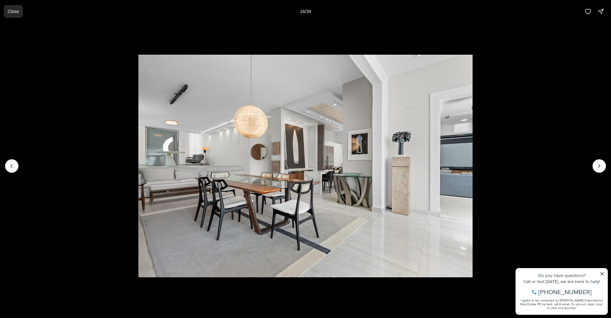
click at [11, 13] on p "Close" at bounding box center [13, 11] width 11 height 5
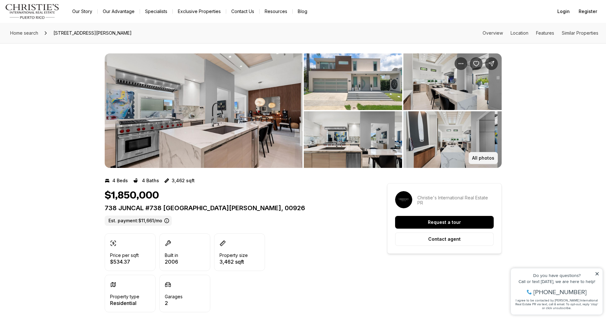
click at [483, 160] on p "All photos" at bounding box center [483, 158] width 22 height 5
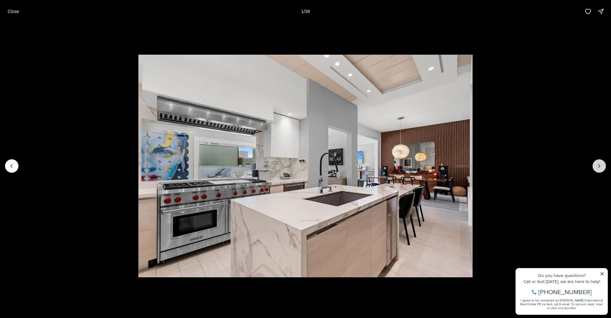
click at [600, 166] on icon "Next slide" at bounding box center [600, 166] width 2 height 3
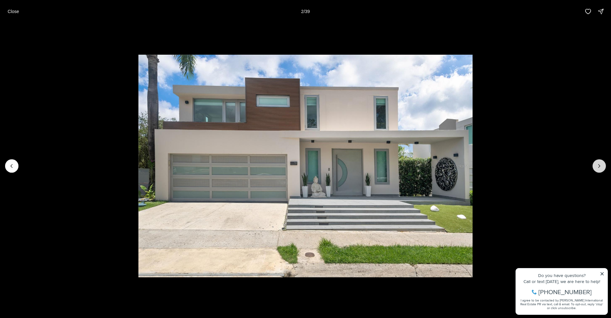
click at [599, 165] on icon "Next slide" at bounding box center [600, 166] width 2 height 3
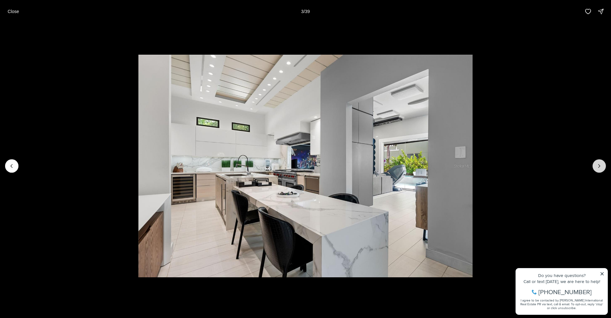
click at [599, 165] on icon "Next slide" at bounding box center [599, 166] width 6 height 6
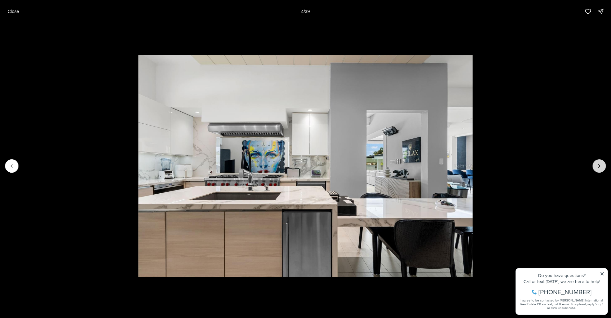
click at [599, 165] on icon "Next slide" at bounding box center [599, 166] width 6 height 6
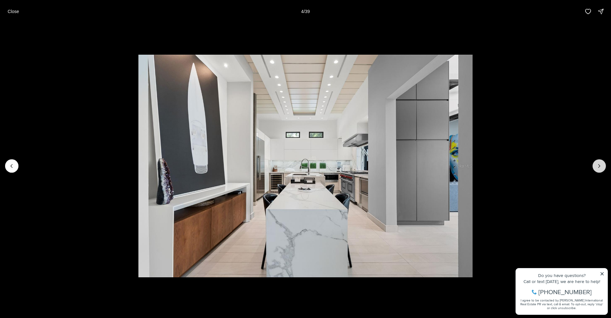
click at [599, 165] on icon "Next slide" at bounding box center [599, 166] width 6 height 6
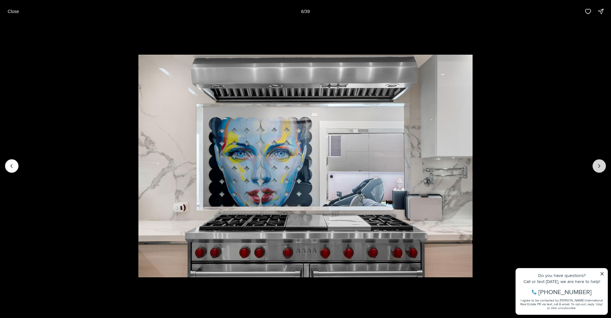
click at [599, 165] on icon "Next slide" at bounding box center [599, 166] width 6 height 6
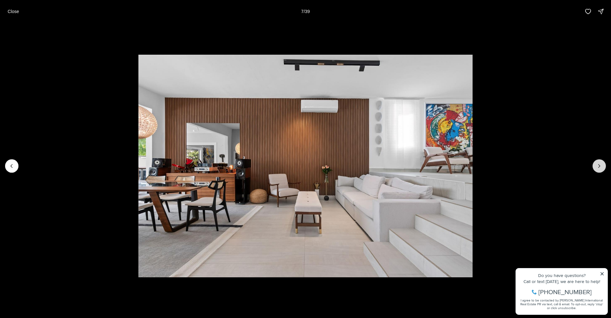
click at [599, 165] on icon "Next slide" at bounding box center [600, 166] width 2 height 3
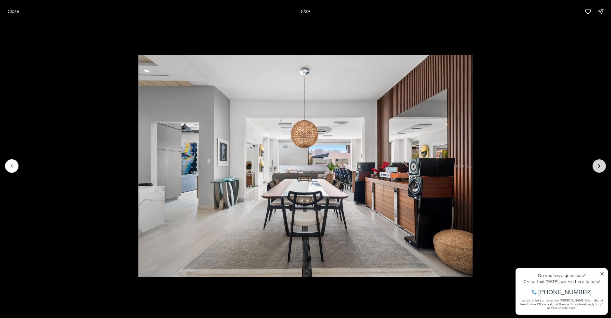
click at [602, 165] on icon "Next slide" at bounding box center [599, 166] width 6 height 6
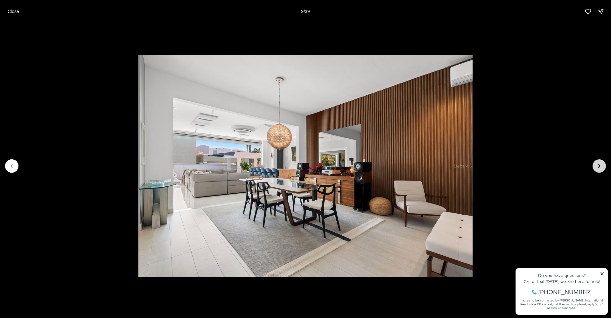
click at [601, 164] on icon "Next slide" at bounding box center [599, 166] width 6 height 6
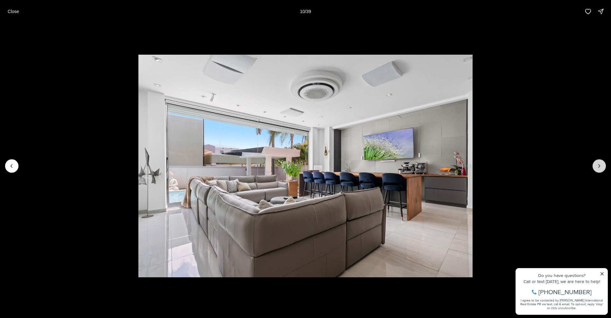
click at [599, 163] on icon "Next slide" at bounding box center [599, 166] width 6 height 6
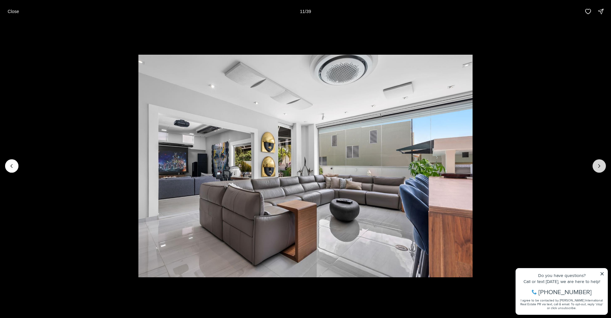
click at [600, 164] on icon "Next slide" at bounding box center [599, 166] width 6 height 6
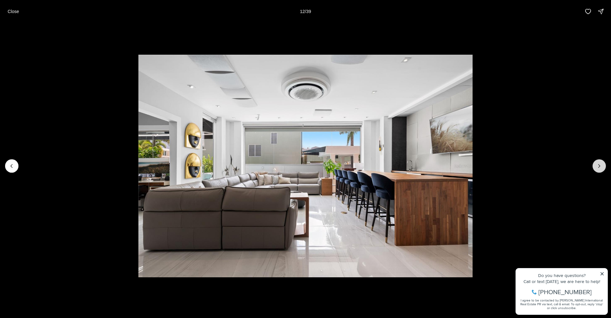
click at [600, 164] on icon "Next slide" at bounding box center [599, 166] width 6 height 6
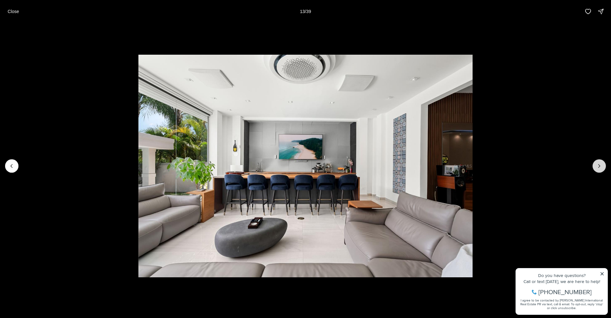
click at [600, 164] on icon "Next slide" at bounding box center [599, 166] width 6 height 6
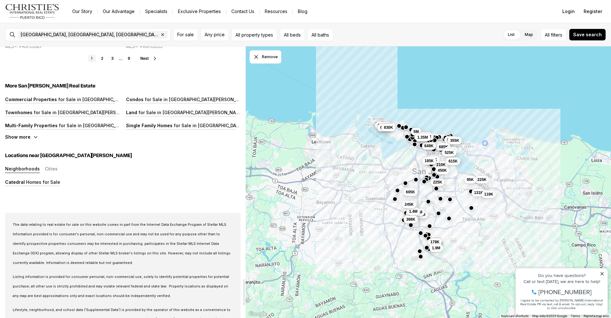
scroll to position [2341, 0]
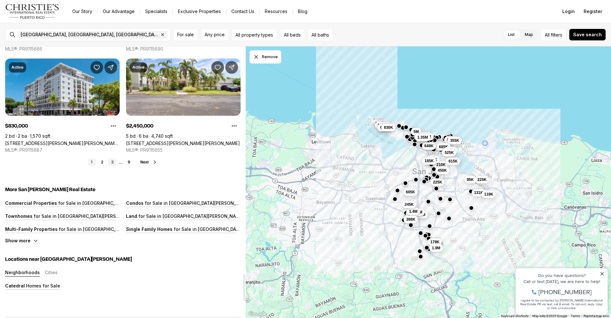
click at [113, 162] on link "3" at bounding box center [113, 163] width 8 height 8
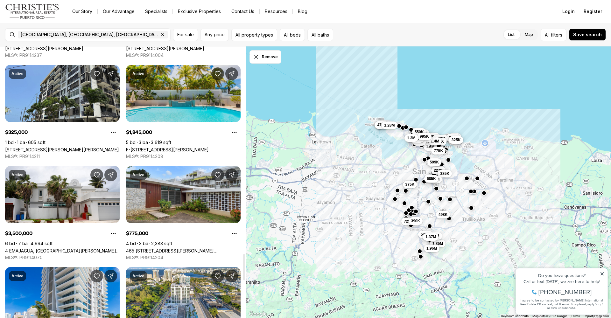
scroll to position [2256, 0]
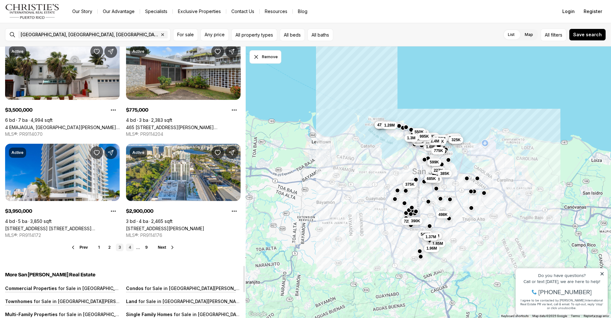
click at [130, 248] on link "4" at bounding box center [130, 248] width 8 height 8
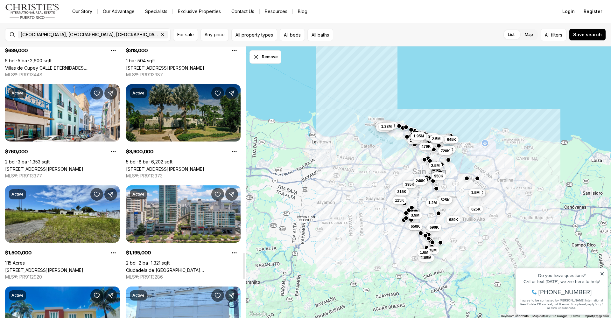
scroll to position [2194, 0]
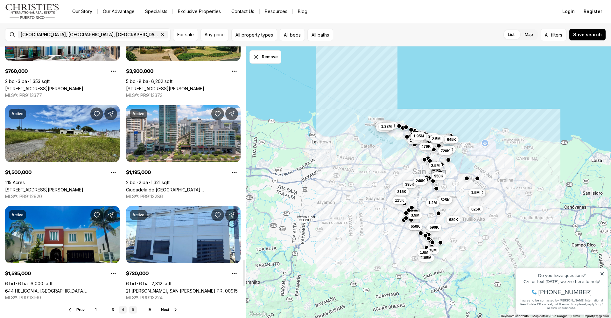
click at [133, 310] on link "5" at bounding box center [133, 310] width 8 height 8
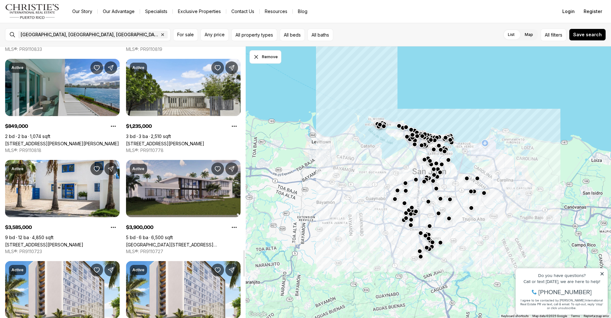
scroll to position [2179, 0]
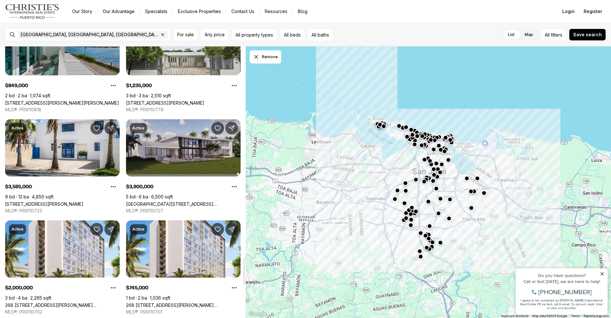
click at [181, 202] on link "[GEOGRAPHIC_DATA][STREET_ADDRESS][GEOGRAPHIC_DATA][PERSON_NAME]" at bounding box center [183, 204] width 115 height 5
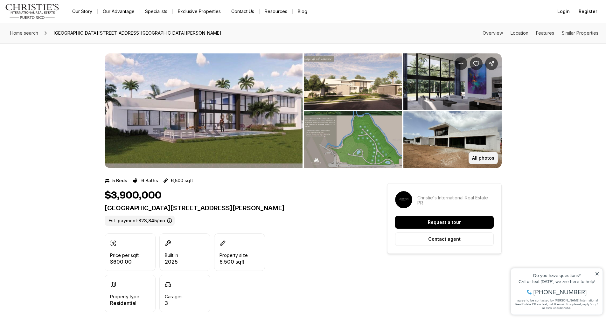
click at [485, 159] on p "All photos" at bounding box center [483, 158] width 22 height 5
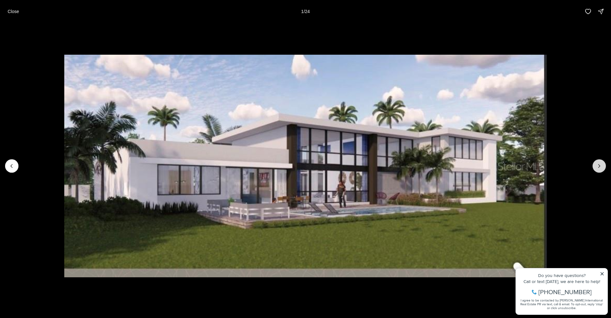
click at [600, 166] on icon "Next slide" at bounding box center [600, 166] width 2 height 3
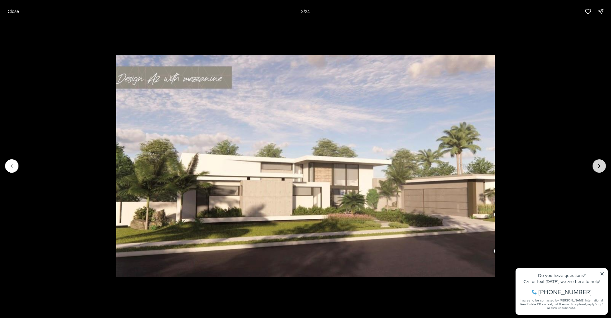
click at [599, 166] on icon "Next slide" at bounding box center [599, 166] width 6 height 6
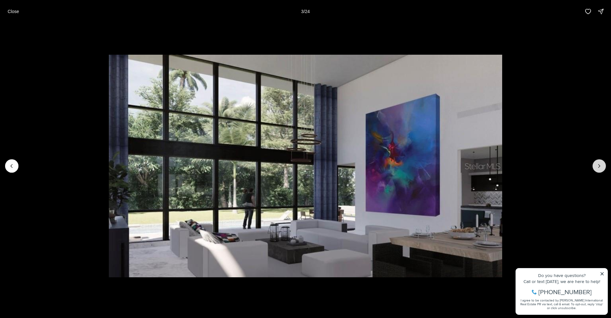
click at [599, 166] on icon "Next slide" at bounding box center [599, 166] width 6 height 6
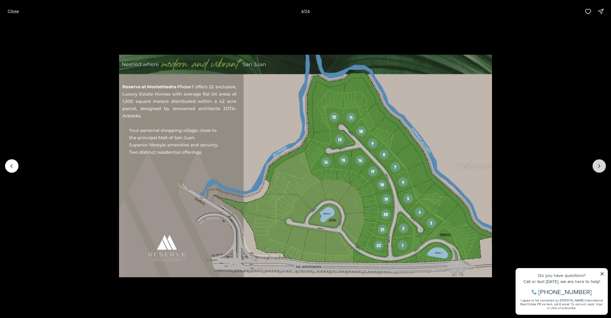
click at [599, 166] on icon "Next slide" at bounding box center [599, 166] width 6 height 6
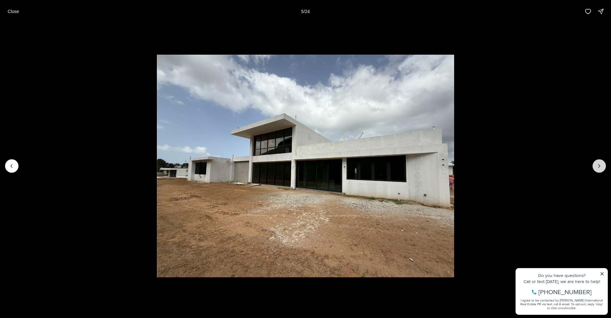
click at [599, 166] on icon "Next slide" at bounding box center [599, 166] width 6 height 6
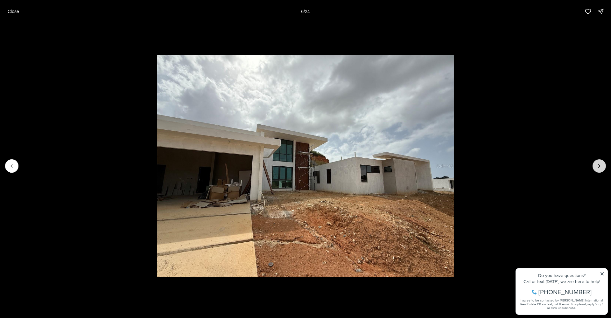
click at [599, 166] on icon "Next slide" at bounding box center [599, 166] width 6 height 6
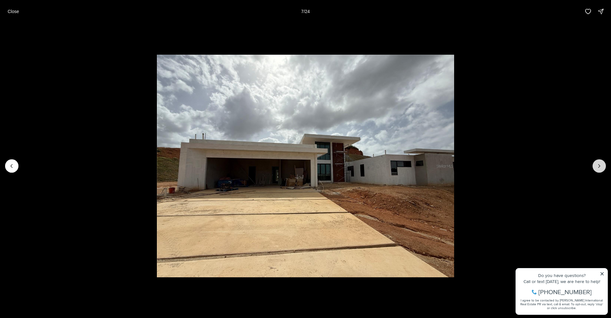
click at [599, 166] on icon "Next slide" at bounding box center [599, 166] width 6 height 6
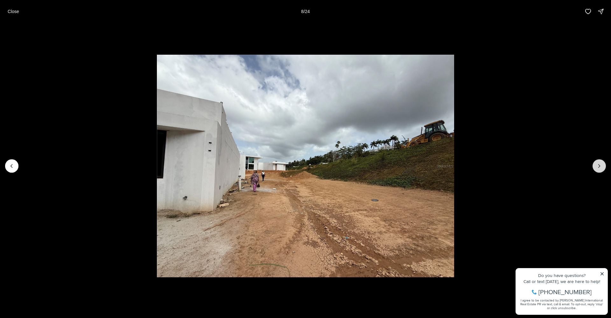
click at [599, 166] on icon "Next slide" at bounding box center [599, 166] width 6 height 6
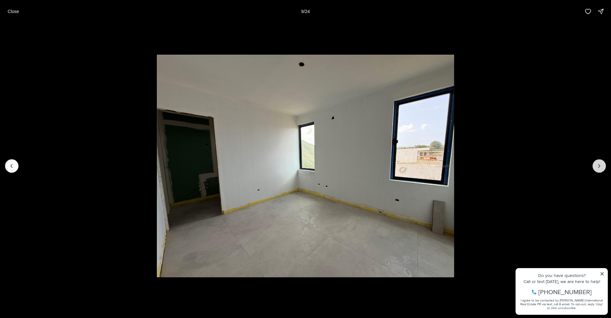
click at [599, 166] on icon "Next slide" at bounding box center [599, 166] width 6 height 6
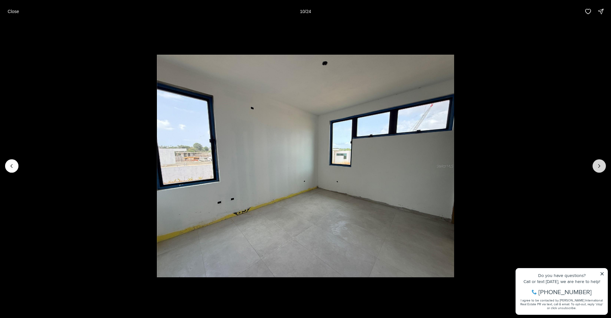
click at [599, 166] on icon "Next slide" at bounding box center [599, 166] width 6 height 6
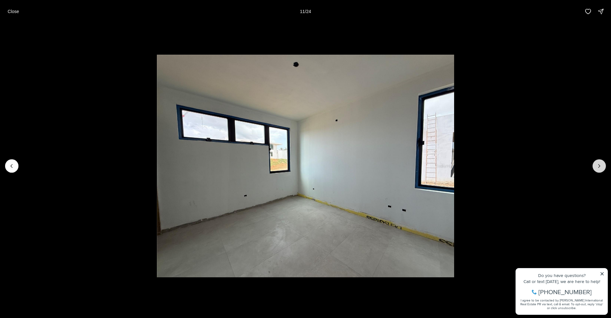
click at [599, 166] on icon "Next slide" at bounding box center [599, 166] width 6 height 6
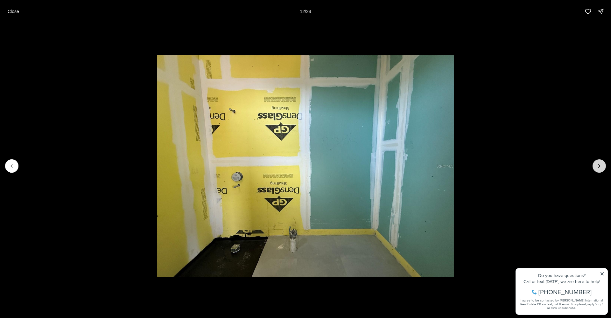
click at [599, 166] on icon "Next slide" at bounding box center [599, 166] width 6 height 6
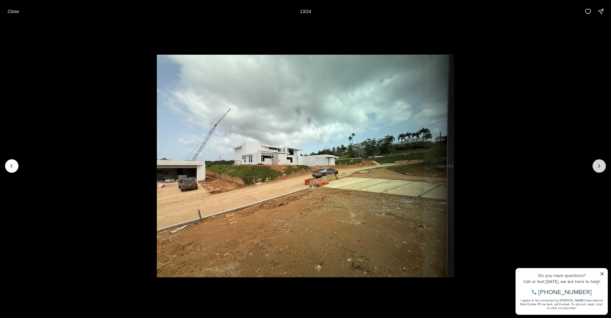
click at [599, 166] on icon "Next slide" at bounding box center [599, 166] width 6 height 6
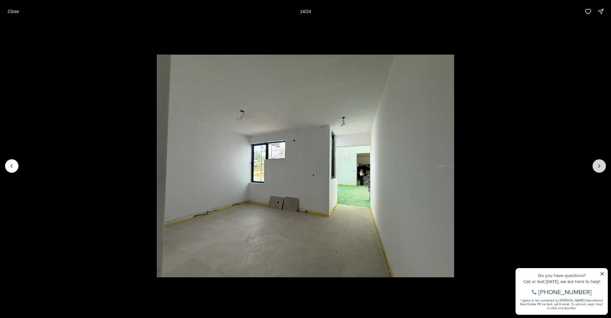
click at [599, 166] on icon "Next slide" at bounding box center [599, 166] width 6 height 6
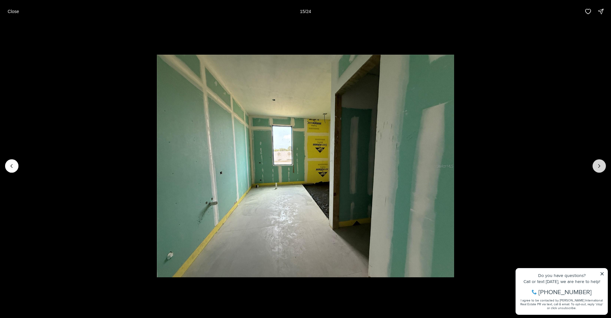
click at [599, 166] on icon "Next slide" at bounding box center [599, 166] width 6 height 6
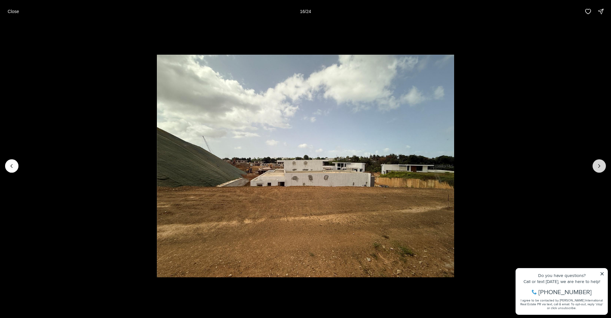
click at [598, 166] on icon "Next slide" at bounding box center [599, 166] width 6 height 6
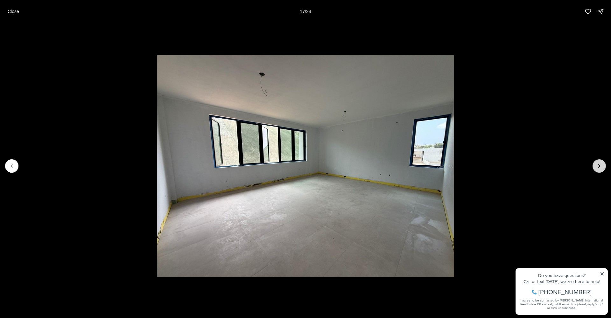
click at [598, 166] on icon "Next slide" at bounding box center [599, 166] width 6 height 6
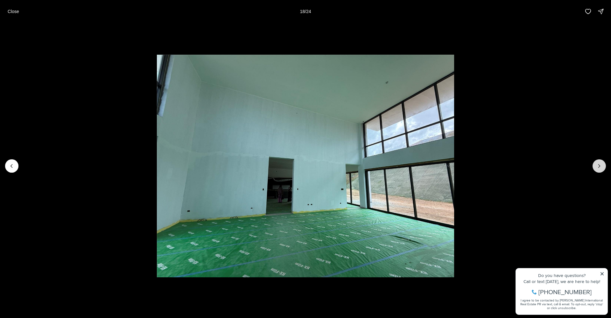
click at [598, 166] on icon "Next slide" at bounding box center [599, 166] width 6 height 6
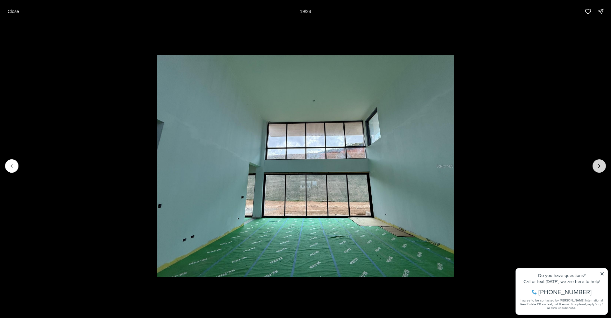
click at [598, 166] on icon "Next slide" at bounding box center [599, 166] width 6 height 6
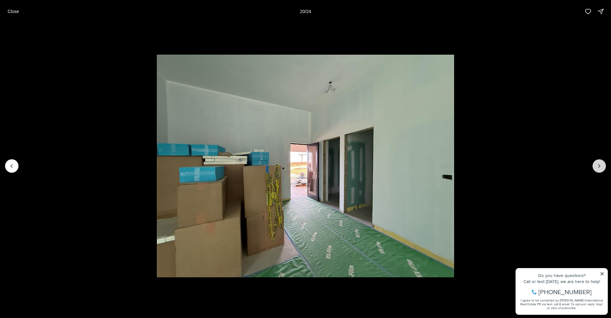
click at [598, 166] on icon "Next slide" at bounding box center [599, 166] width 6 height 6
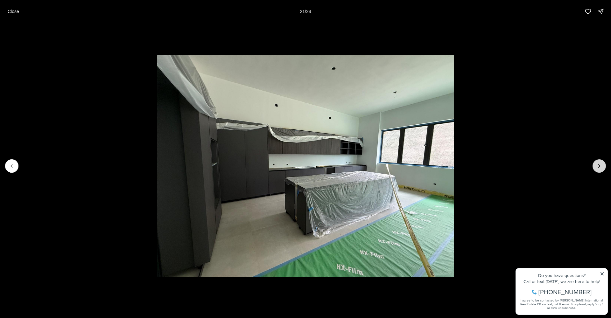
click at [598, 166] on icon "Next slide" at bounding box center [599, 166] width 6 height 6
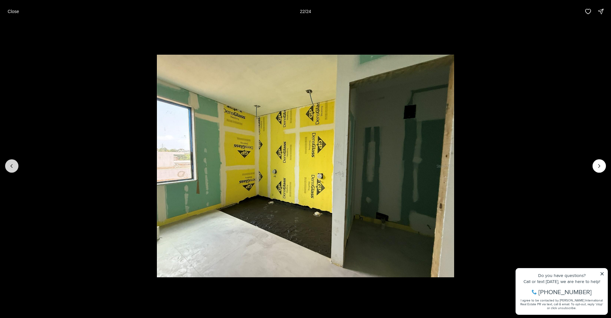
click at [12, 166] on icon "Previous slide" at bounding box center [12, 166] width 6 height 6
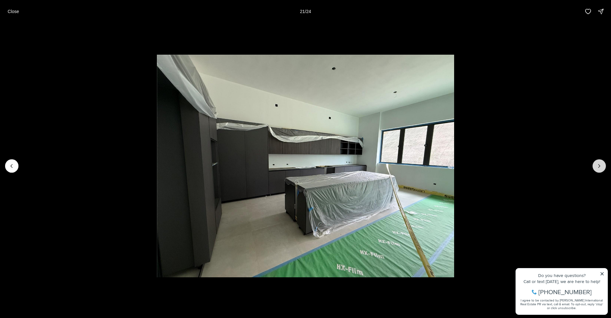
click at [599, 166] on icon "Next slide" at bounding box center [599, 166] width 6 height 6
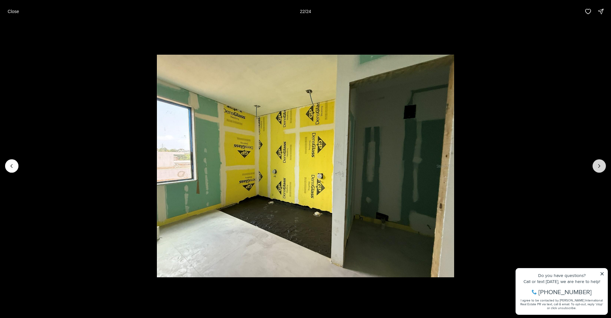
click at [598, 166] on icon "Next slide" at bounding box center [599, 166] width 6 height 6
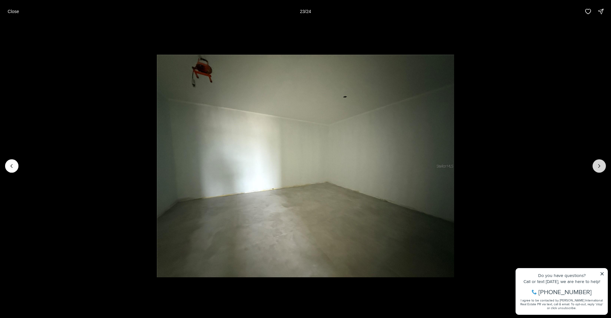
click at [598, 166] on icon "Next slide" at bounding box center [599, 166] width 6 height 6
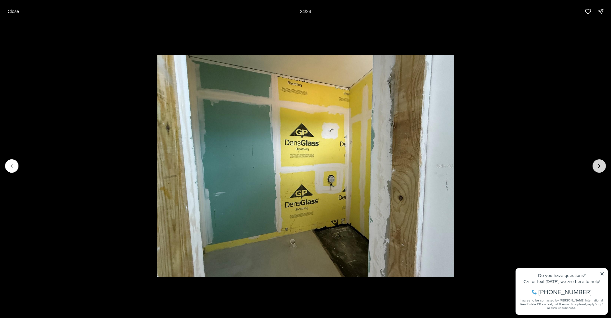
click at [598, 166] on div at bounding box center [599, 165] width 13 height 13
click at [599, 166] on div at bounding box center [599, 165] width 13 height 13
click at [15, 9] on p "Close" at bounding box center [13, 11] width 11 height 5
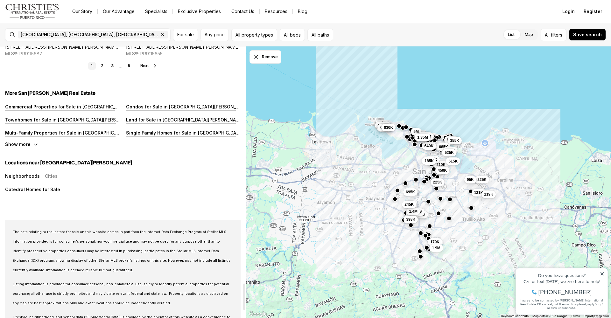
scroll to position [2382, 0]
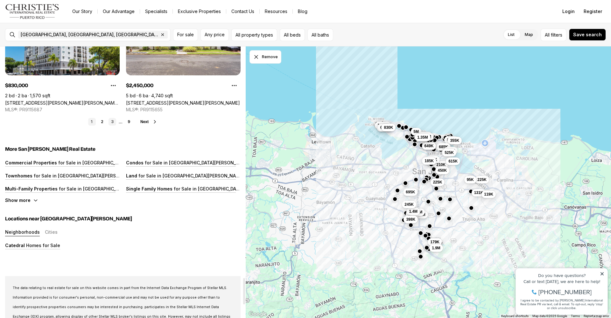
click at [112, 122] on link "3" at bounding box center [113, 122] width 8 height 8
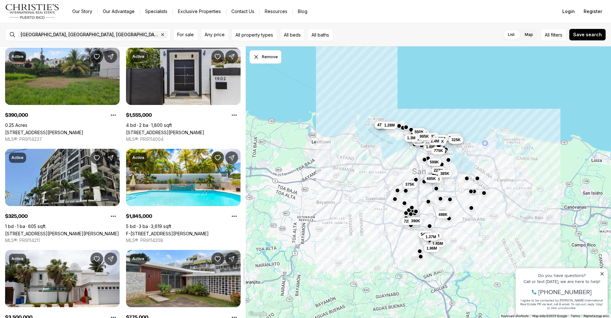
scroll to position [2260, 0]
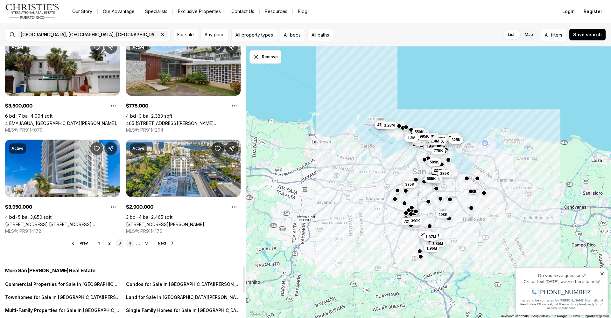
click at [131, 242] on link "4" at bounding box center [130, 244] width 8 height 8
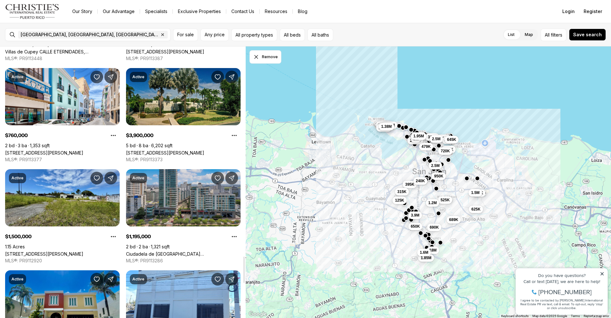
scroll to position [2199, 0]
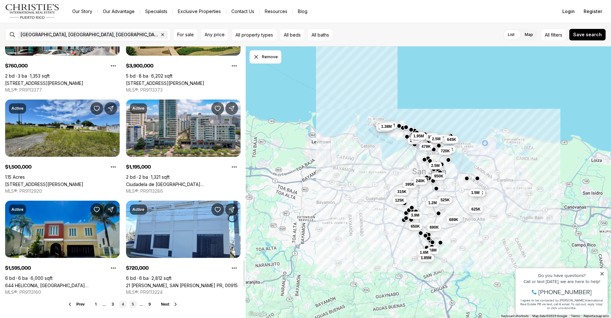
click at [133, 304] on link "5" at bounding box center [133, 305] width 8 height 8
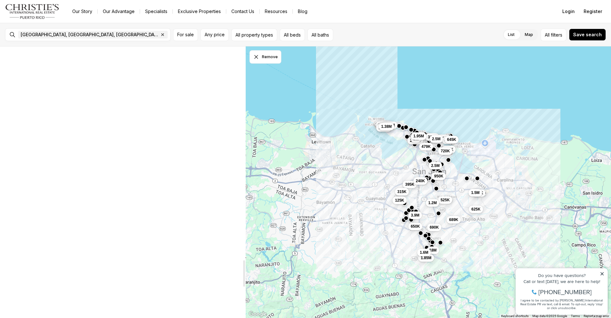
scroll to position [0, 0]
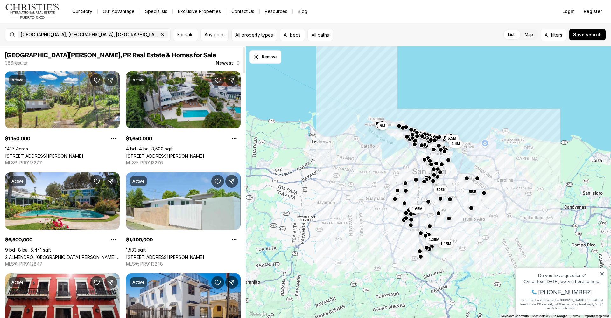
click at [181, 153] on link "191 TULIPAN, SAN JUAN PR, 00927" at bounding box center [165, 155] width 78 height 5
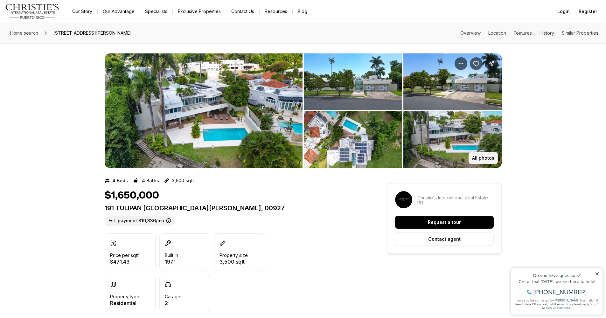
click at [488, 155] on button "All photos" at bounding box center [483, 158] width 29 height 12
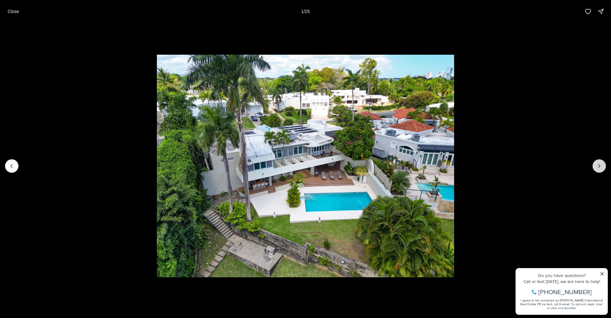
click at [598, 165] on icon "Next slide" at bounding box center [599, 166] width 6 height 6
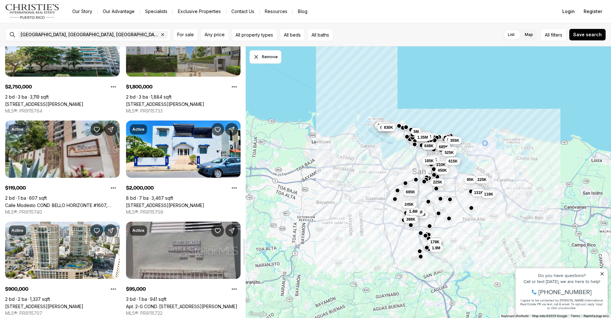
scroll to position [2281, 0]
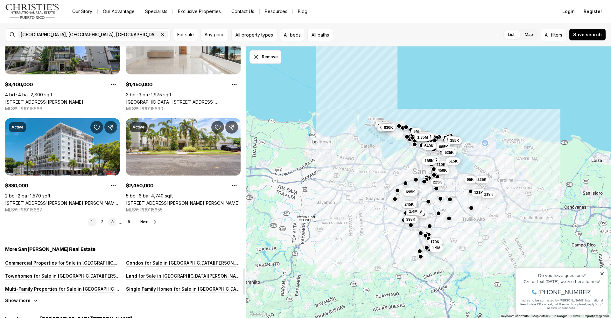
click at [112, 223] on link "3" at bounding box center [113, 222] width 8 height 8
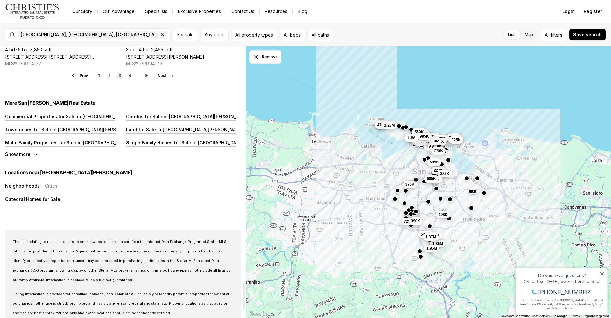
scroll to position [2369, 0]
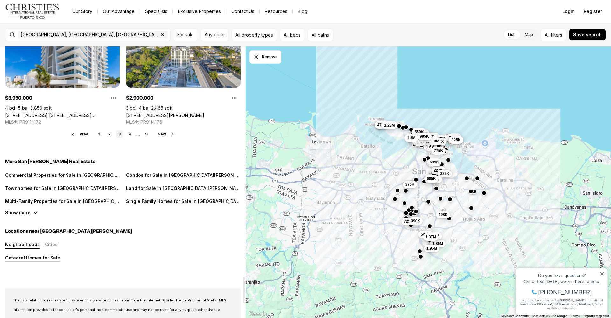
drag, startPoint x: 129, startPoint y: 133, endPoint x: 148, endPoint y: 128, distance: 19.9
click at [129, 133] on link "4" at bounding box center [130, 135] width 8 height 8
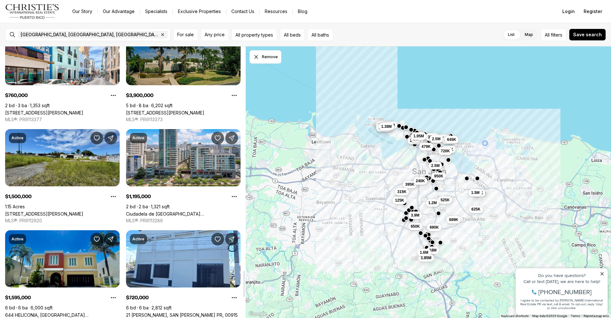
scroll to position [2307, 0]
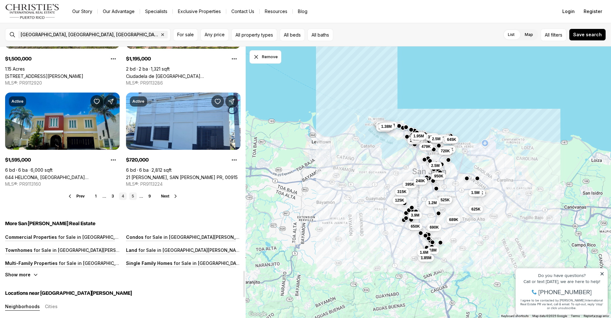
click at [133, 194] on link "5" at bounding box center [133, 197] width 8 height 8
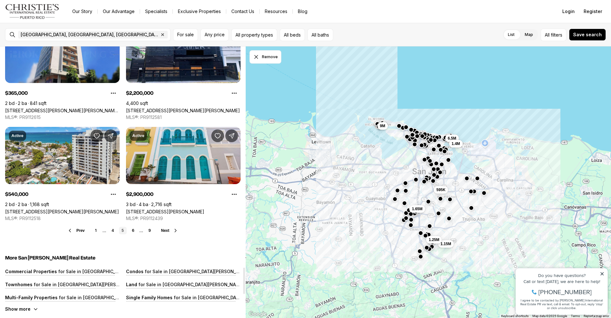
scroll to position [2290, 0]
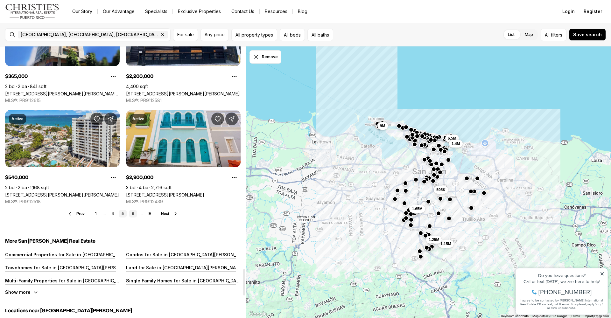
click at [132, 214] on link "6" at bounding box center [133, 214] width 8 height 8
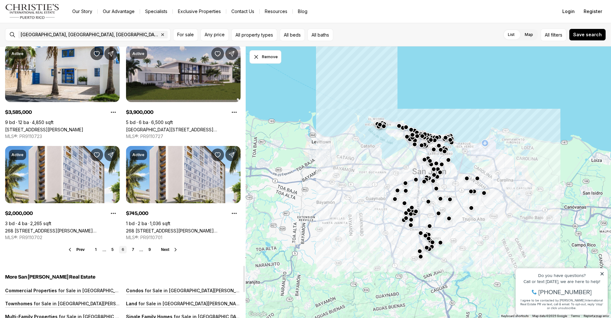
scroll to position [2255, 0]
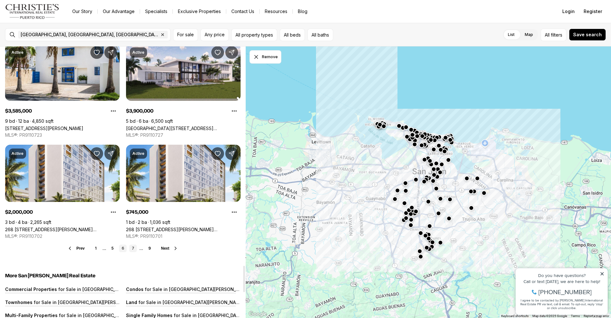
click at [132, 249] on link "7" at bounding box center [133, 249] width 8 height 8
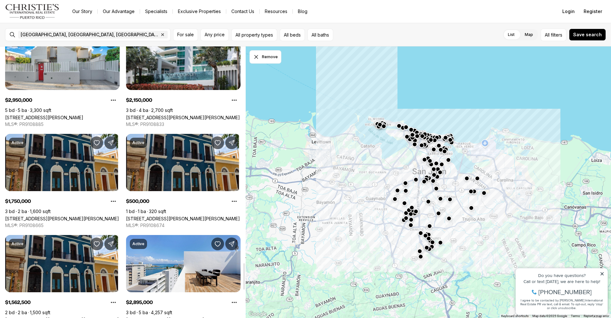
scroll to position [2229, 0]
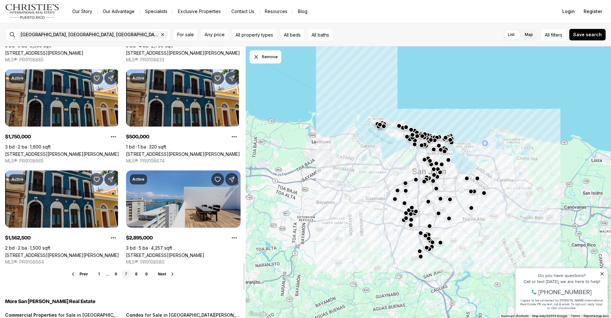
drag, startPoint x: 136, startPoint y: 274, endPoint x: 148, endPoint y: 263, distance: 16.4
click at [136, 273] on link "8" at bounding box center [136, 275] width 8 height 8
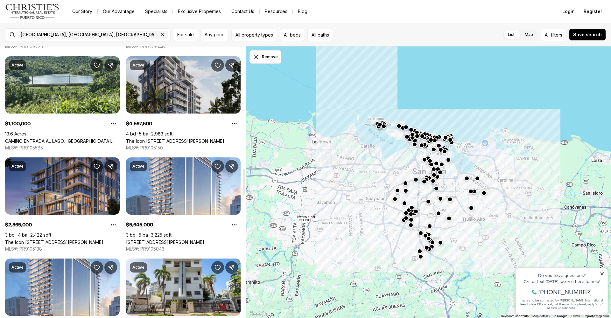
scroll to position [1256, 0]
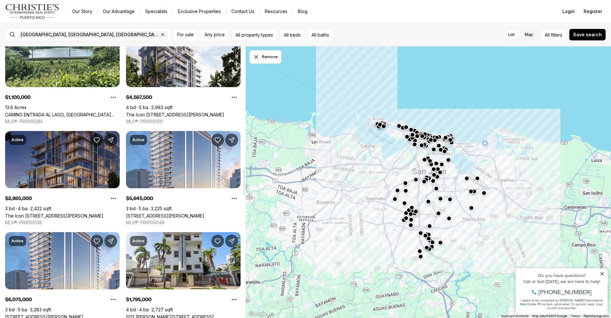
click at [66, 213] on link "The Icon 1120 ASHFORD AVE #702, SAN JUAN PR, 00907" at bounding box center [54, 215] width 98 height 5
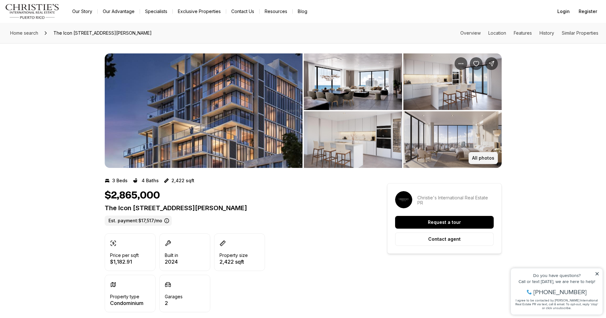
click at [483, 158] on p "All photos" at bounding box center [483, 158] width 22 height 5
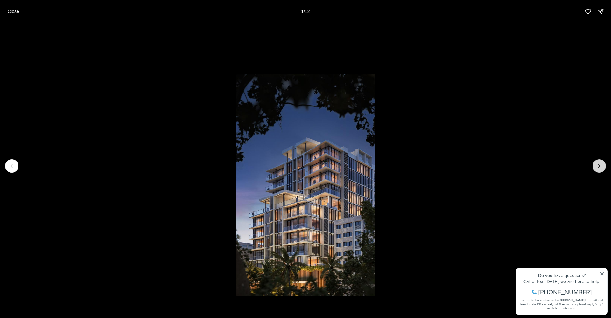
click at [598, 165] on icon "Next slide" at bounding box center [599, 166] width 6 height 6
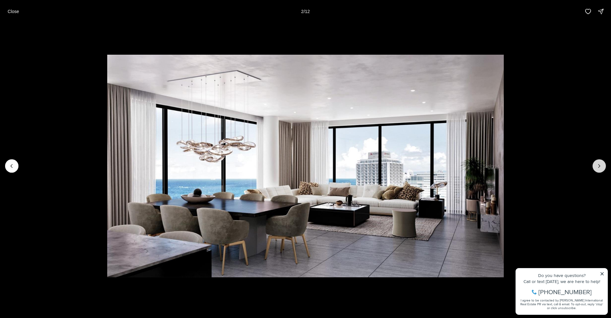
click at [597, 165] on icon "Next slide" at bounding box center [599, 166] width 6 height 6
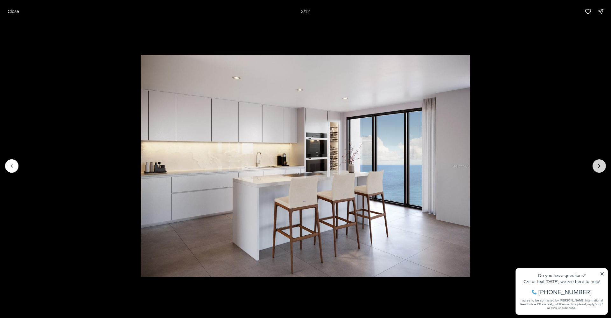
click at [596, 166] on button "Next slide" at bounding box center [599, 165] width 13 height 13
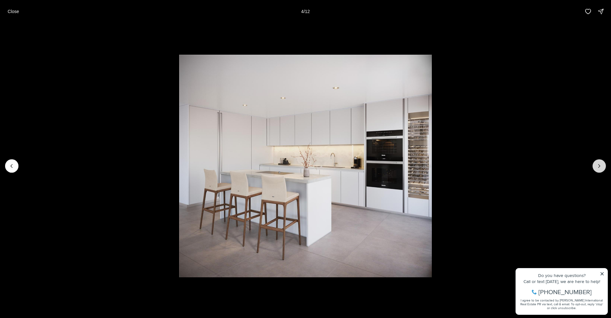
click at [596, 166] on button "Next slide" at bounding box center [599, 165] width 13 height 13
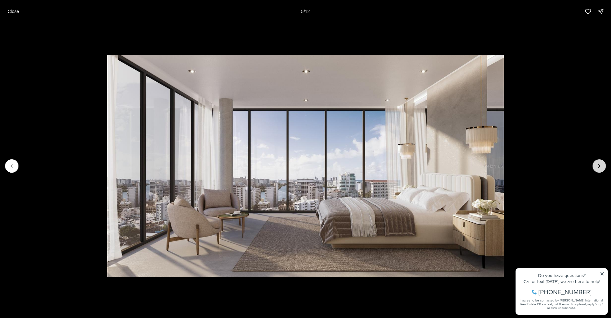
click at [596, 166] on button "Next slide" at bounding box center [599, 165] width 13 height 13
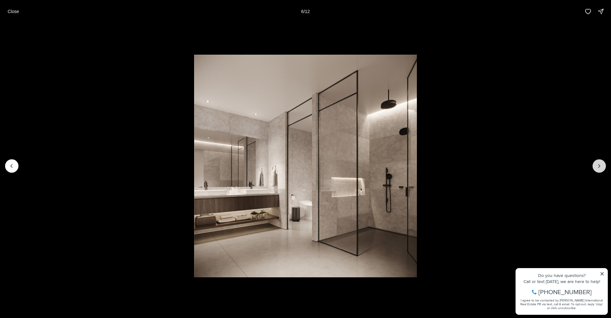
click at [596, 166] on button "Next slide" at bounding box center [599, 165] width 13 height 13
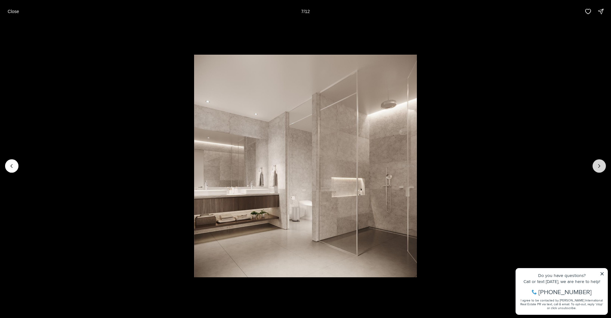
click at [596, 166] on button "Next slide" at bounding box center [599, 165] width 13 height 13
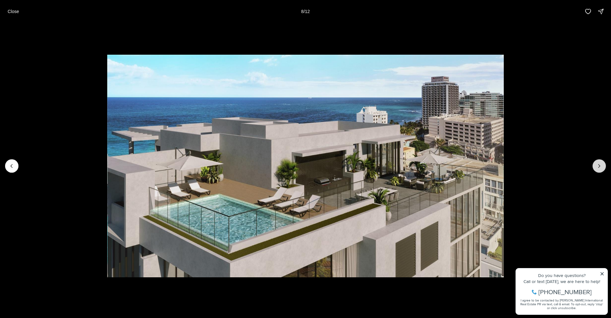
click at [598, 167] on icon "Next slide" at bounding box center [599, 166] width 6 height 6
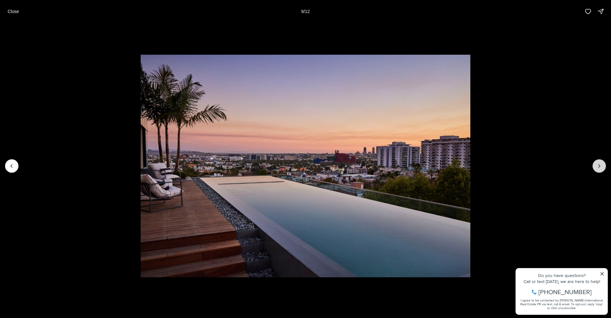
click at [597, 167] on icon "Next slide" at bounding box center [599, 166] width 6 height 6
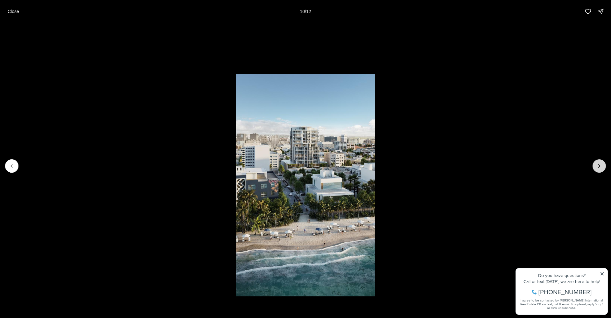
click at [597, 167] on icon "Next slide" at bounding box center [599, 166] width 6 height 6
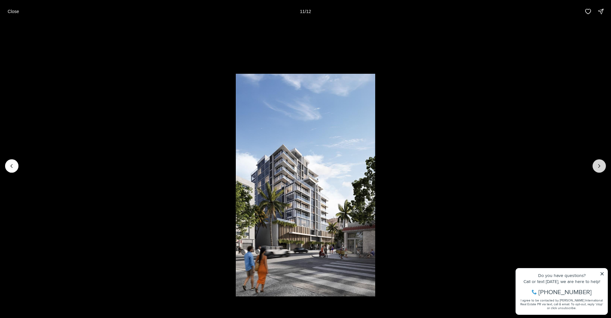
click at [597, 167] on icon "Next slide" at bounding box center [599, 166] width 6 height 6
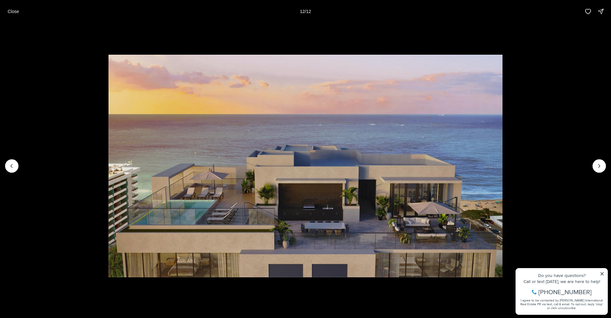
click at [599, 166] on div at bounding box center [599, 165] width 13 height 13
click at [18, 9] on p "Close" at bounding box center [13, 11] width 11 height 5
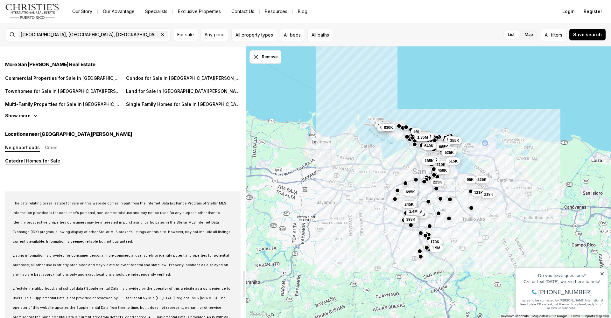
scroll to position [2515, 0]
